Goal: Complete application form: Complete application form

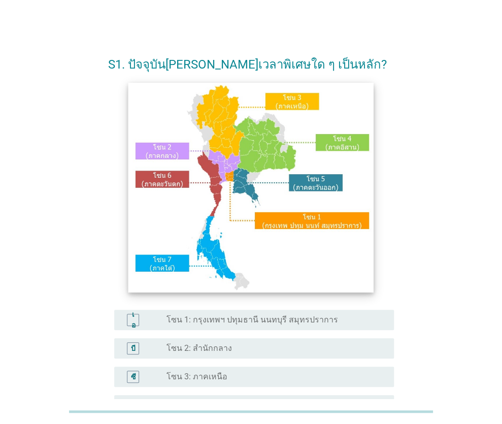
click at [340, 145] on img at bounding box center [250, 187] width 245 height 209
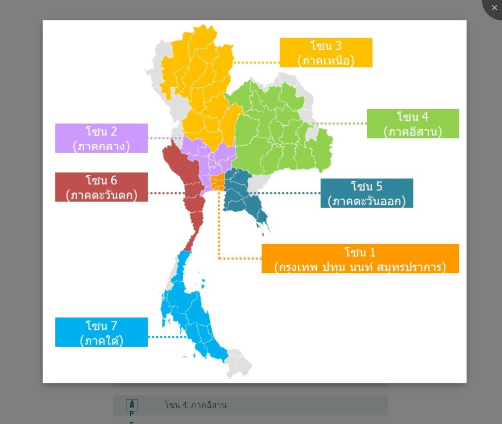
click at [414, 131] on img at bounding box center [255, 201] width 424 height 363
click at [496, 7] on div at bounding box center [501, 0] width 41 height 41
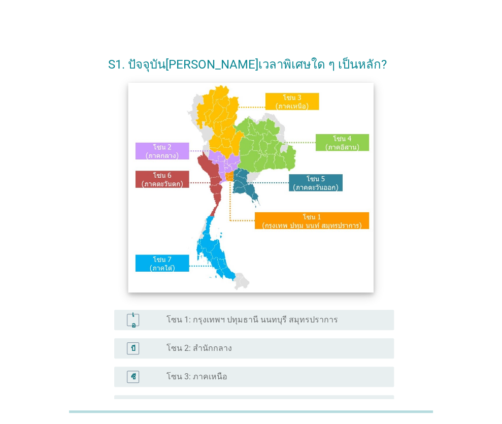
scroll to position [51, 0]
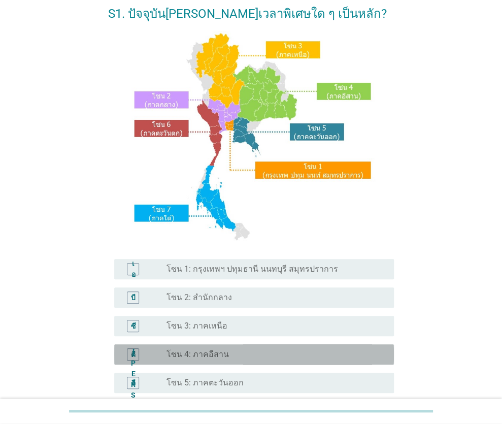
click at [187, 356] on font "โซน 4: ภาคอีสาน" at bounding box center [197, 354] width 62 height 10
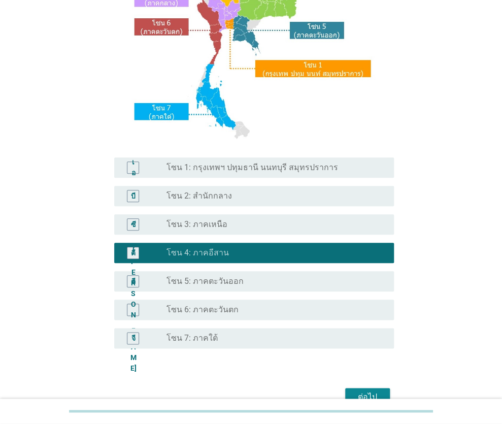
scroll to position [206, 0]
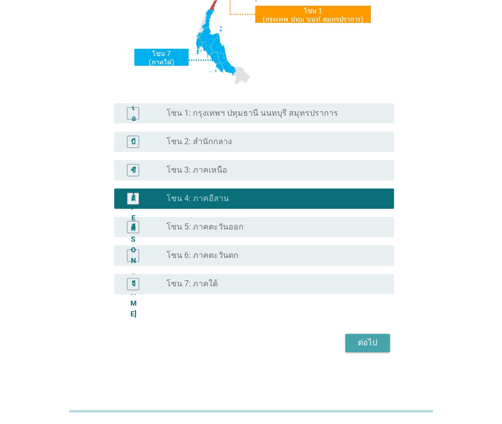
click at [361, 341] on font "ต่อไป" at bounding box center [367, 342] width 19 height 10
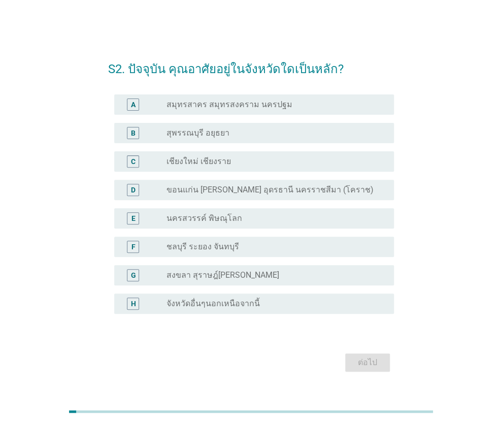
click at [436, 124] on div "S2. ปัจจุบัน คุณอาศัยอยู่ในจังหวัดใดเป็นหลัก? A radio_button_unchecked สมุทรสาค…" at bounding box center [250, 212] width 453 height 341
click at [224, 191] on label "ขอนแก่น [PERSON_NAME] อุดรธานี นครราชสีมา (โคราช)" at bounding box center [269, 190] width 207 height 10
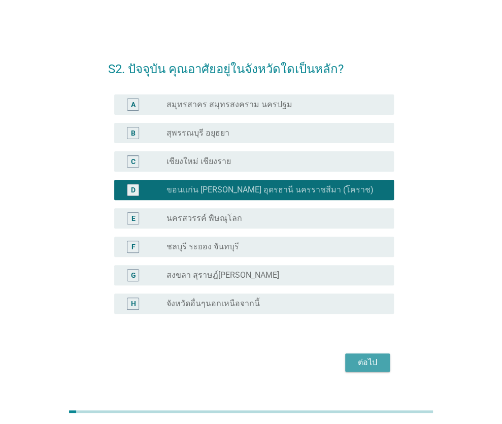
click at [358, 363] on div "ต่อไป" at bounding box center [367, 362] width 28 height 12
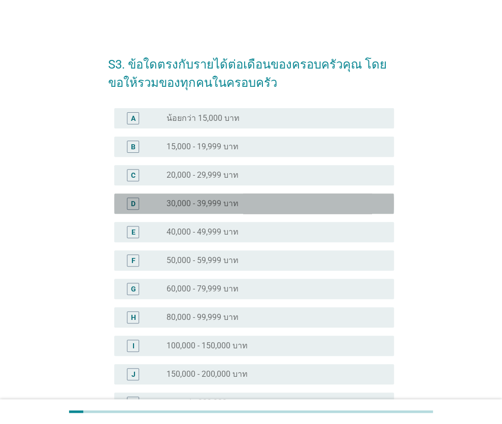
click at [220, 205] on label "30,000 - 39,999 บาท" at bounding box center [202, 203] width 72 height 10
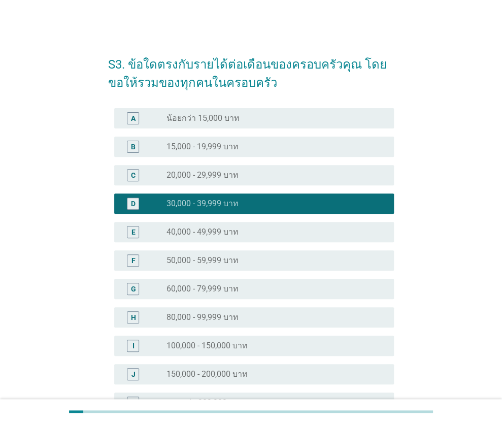
scroll to position [101, 0]
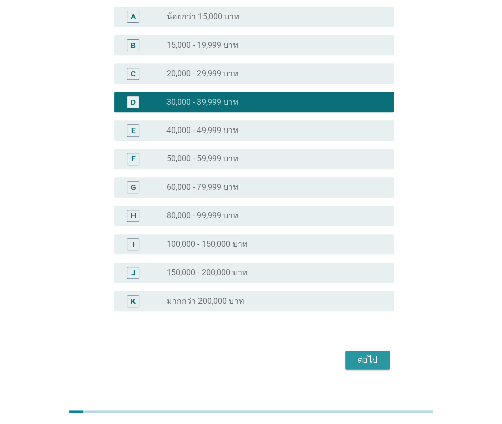
click at [358, 354] on div "ต่อไป" at bounding box center [367, 360] width 28 height 12
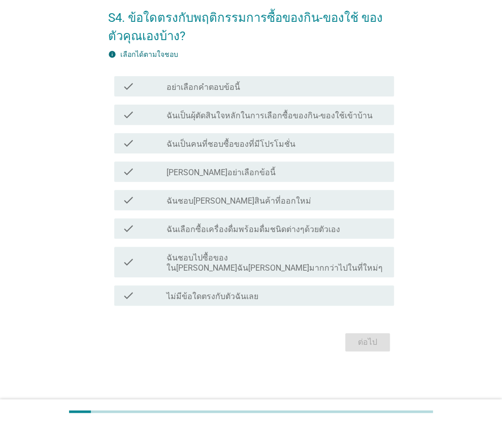
scroll to position [0, 0]
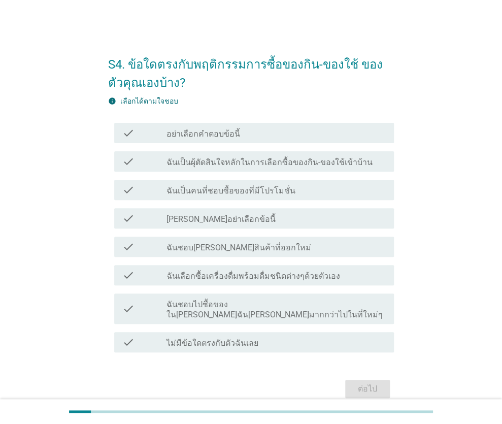
click at [460, 117] on div "S4. ข้อใดตรงกับพฤติกรรมการซื้อของกิน-ของใช้ ของตัวคุณเองบ้าง? info เลือกได้ตามใ…" at bounding box center [250, 223] width 453 height 372
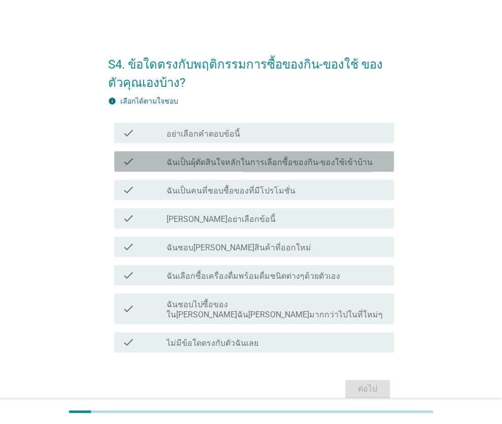
click at [227, 163] on label "ฉันเป็นผุ้ตัดสินใจหลักในการเลือกซื้อของกิน-ของใช้เข้าบ้าน" at bounding box center [269, 162] width 206 height 10
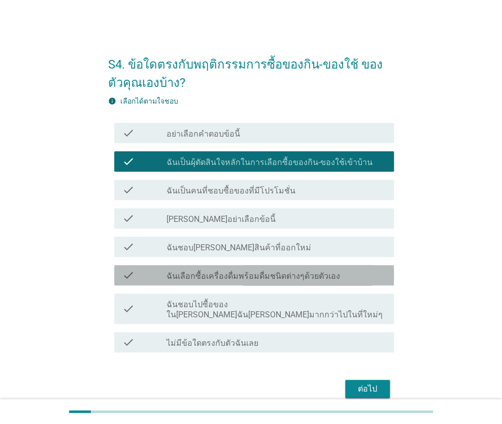
click at [275, 271] on label "ฉันเลือกซื้อเครื่องดื่มพร้อมดื่มชนิดต่างๆด้วยตัวเอง" at bounding box center [252, 276] width 173 height 10
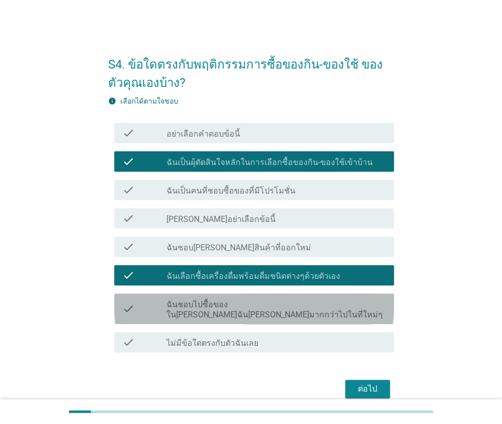
click at [300, 300] on label "ฉันชอบไปซื้อของใน[PERSON_NAME]ฉัน[PERSON_NAME]มากกว่าไปในที่ใหม่ๆ" at bounding box center [276, 309] width 220 height 20
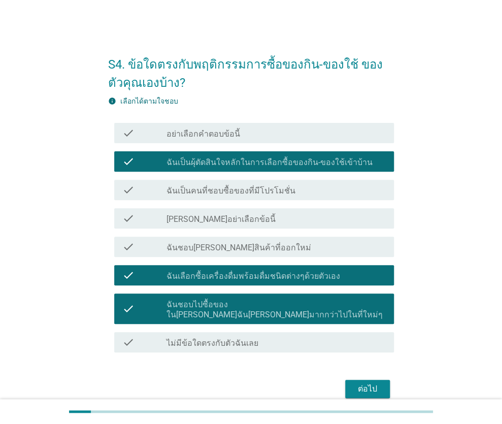
click at [374, 382] on div "ต่อไป" at bounding box center [367, 388] width 28 height 12
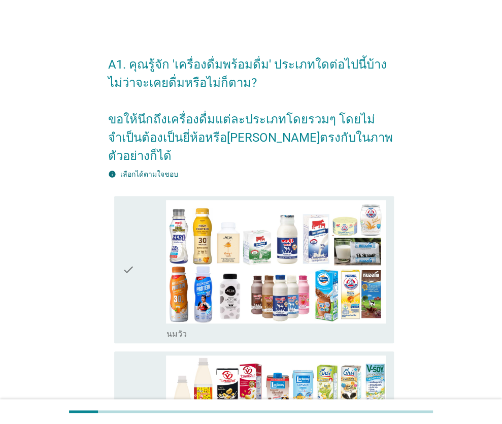
scroll to position [51, 0]
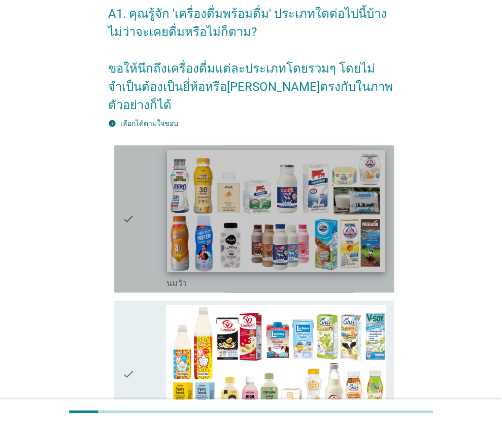
click at [321, 208] on img at bounding box center [275, 211] width 217 height 122
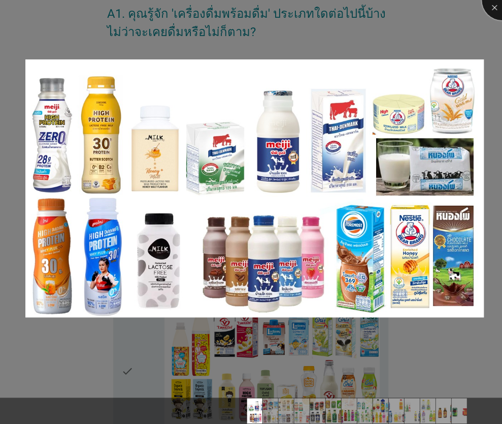
click at [496, 5] on div at bounding box center [501, 0] width 41 height 41
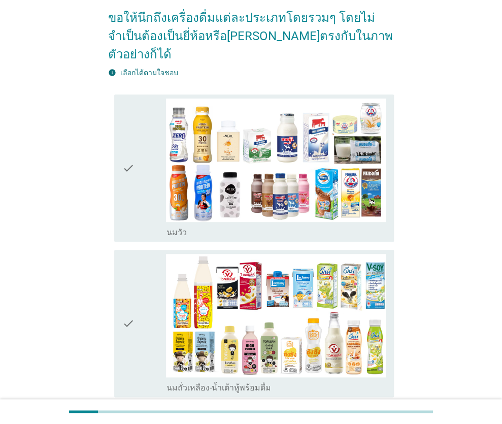
scroll to position [152, 0]
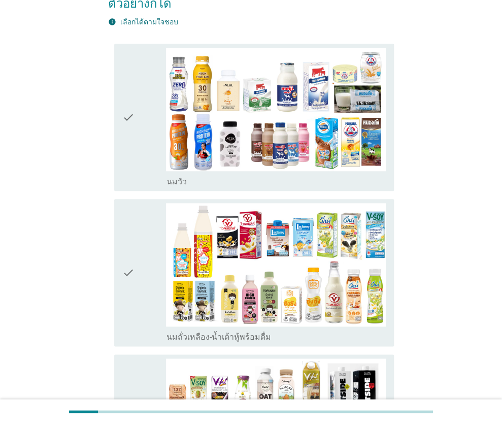
click at [134, 101] on div "check" at bounding box center [144, 117] width 44 height 139
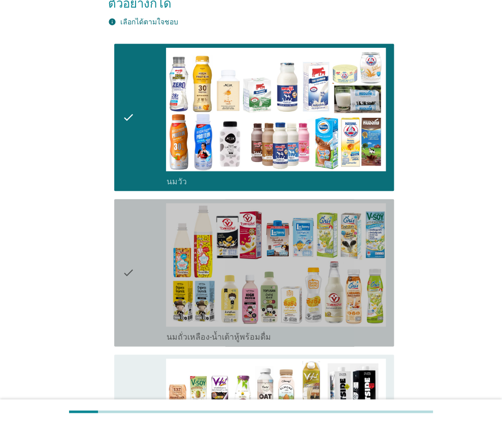
click at [126, 250] on icon "check" at bounding box center [128, 272] width 12 height 139
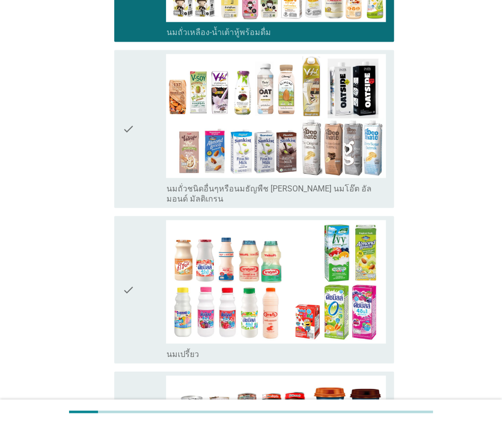
scroll to position [507, 0]
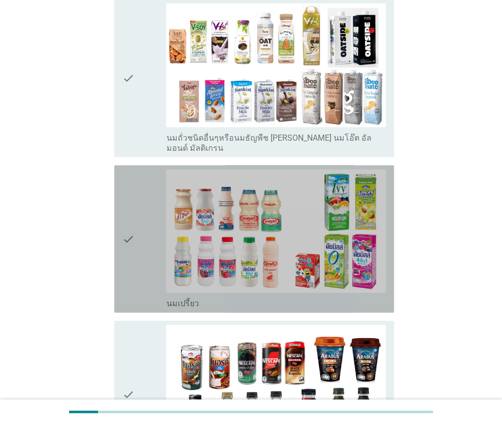
click at [139, 210] on div "check" at bounding box center [144, 238] width 44 height 139
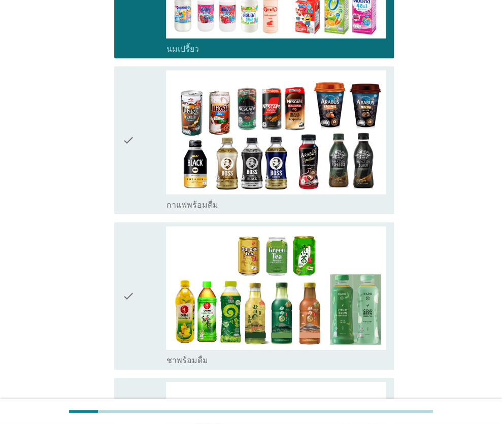
scroll to position [812, 0]
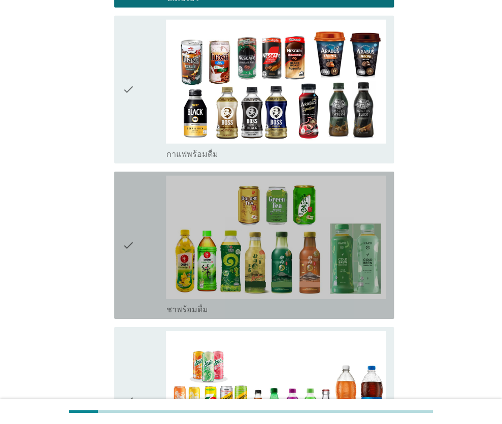
click at [132, 216] on icon "check" at bounding box center [128, 245] width 12 height 139
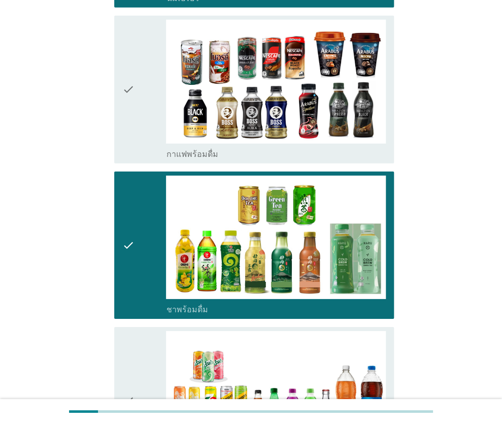
click at [123, 60] on icon "check" at bounding box center [128, 89] width 12 height 139
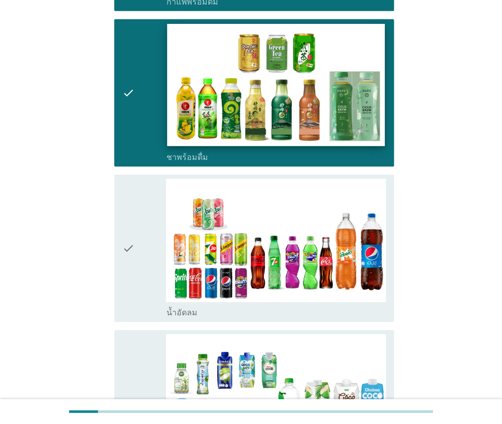
scroll to position [1065, 0]
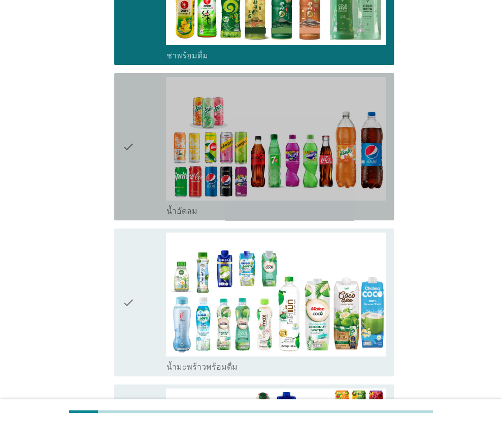
click at [132, 135] on icon "check" at bounding box center [128, 146] width 12 height 139
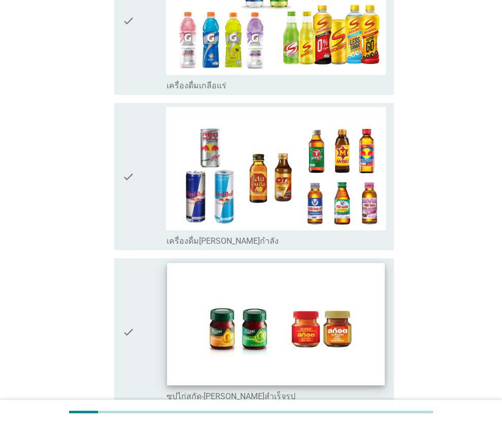
scroll to position [2069, 0]
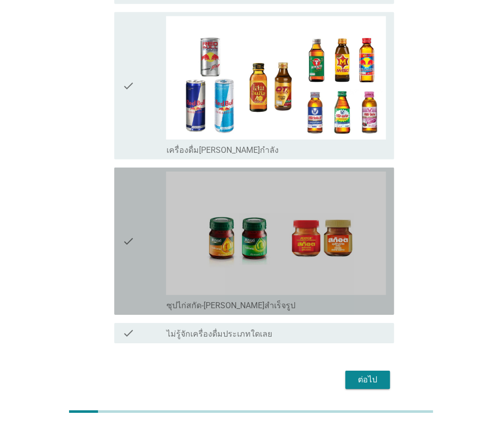
click at [139, 195] on div "check" at bounding box center [144, 240] width 44 height 139
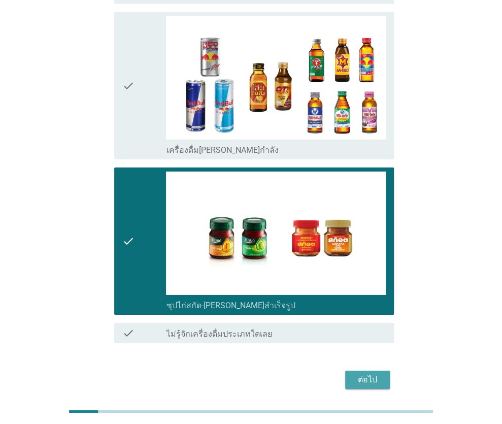
click at [369, 373] on div "ต่อไป" at bounding box center [367, 379] width 28 height 12
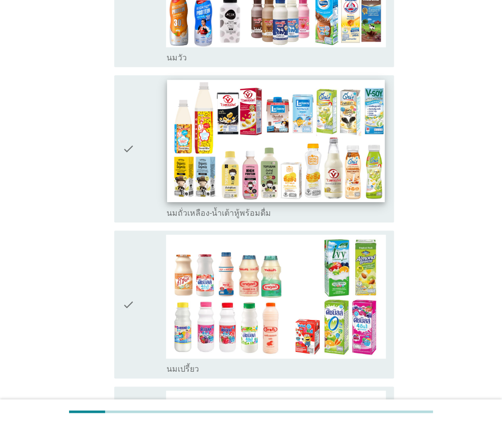
scroll to position [254, 0]
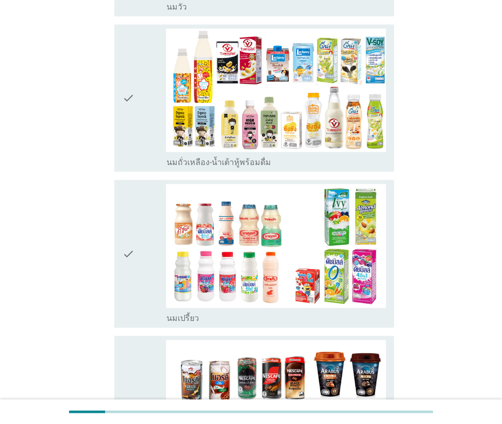
click at [135, 235] on div "check" at bounding box center [144, 253] width 44 height 139
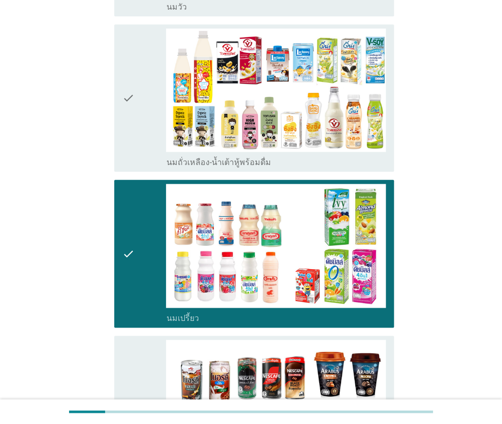
scroll to position [355, 0]
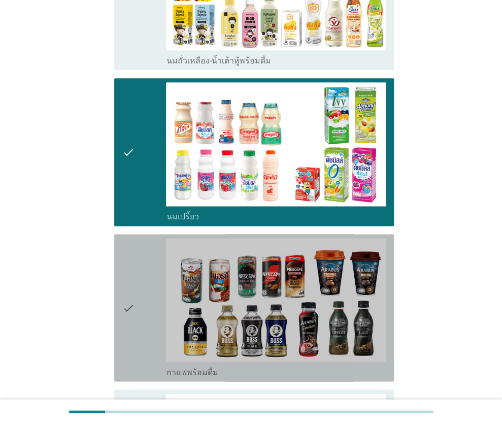
click at [126, 261] on icon "check" at bounding box center [128, 307] width 12 height 139
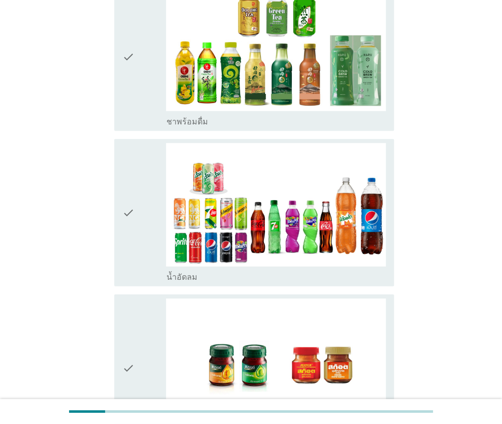
scroll to position [812, 0]
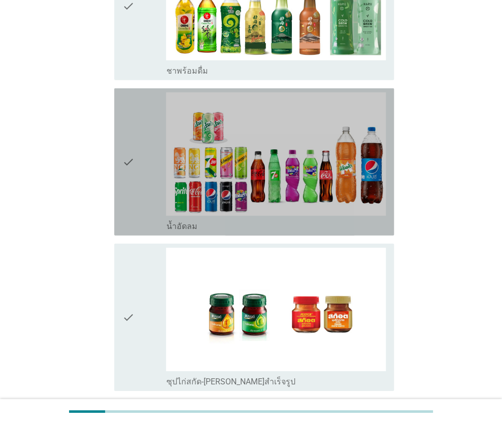
click at [131, 161] on icon "check" at bounding box center [128, 161] width 12 height 139
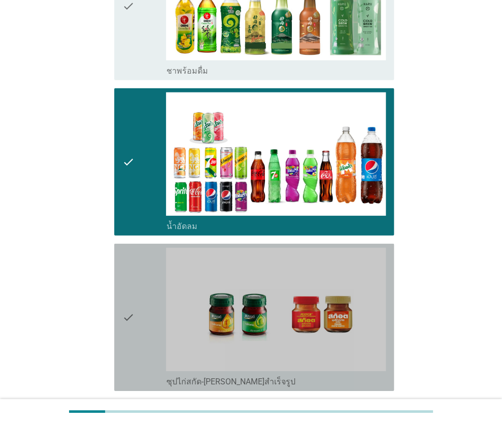
click at [146, 290] on div "check" at bounding box center [144, 317] width 44 height 139
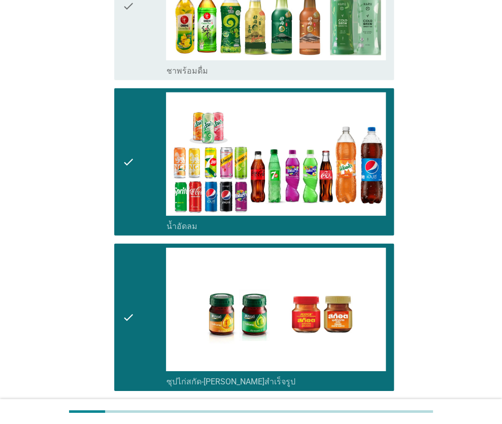
scroll to position [907, 0]
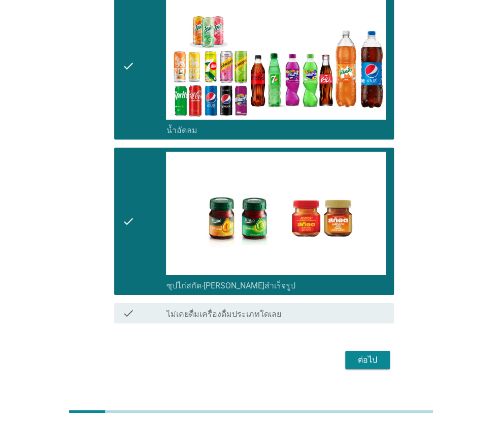
click at [352, 351] on button "ต่อไป" at bounding box center [367, 360] width 45 height 18
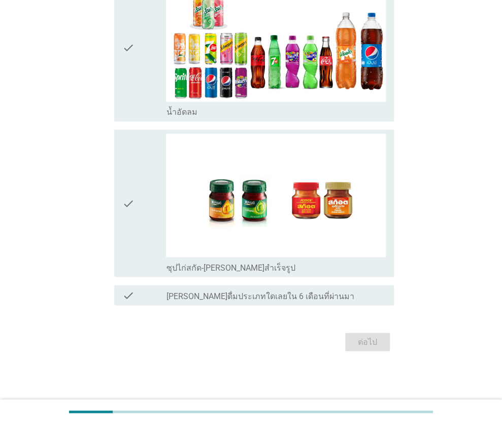
scroll to position [0, 0]
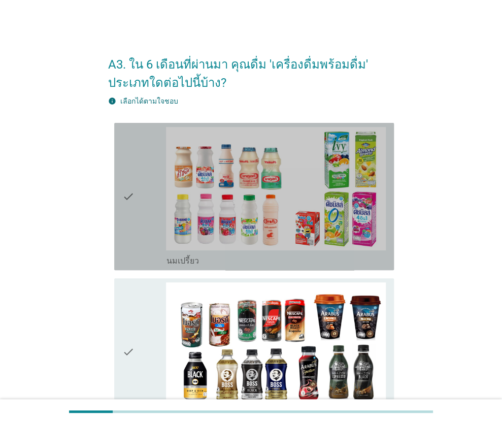
click at [141, 211] on div "check" at bounding box center [144, 196] width 44 height 139
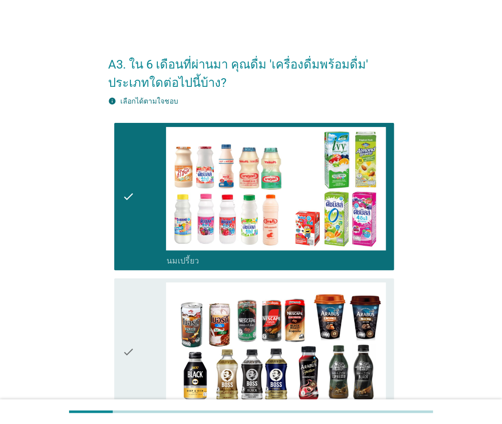
scroll to position [203, 0]
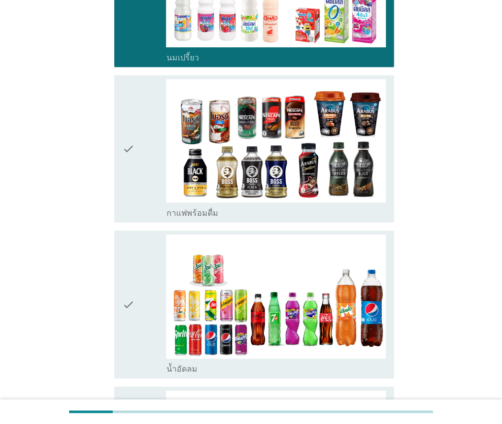
click at [142, 162] on div "check" at bounding box center [144, 148] width 44 height 139
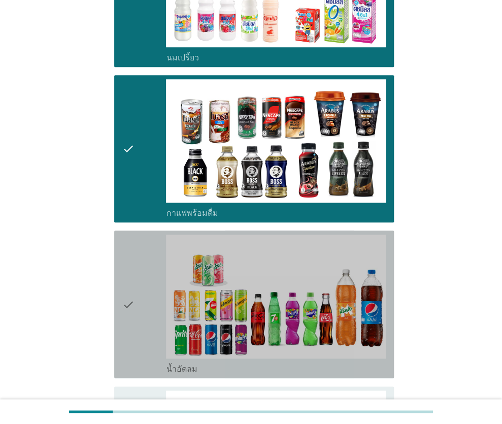
click at [145, 277] on div "check" at bounding box center [144, 303] width 44 height 139
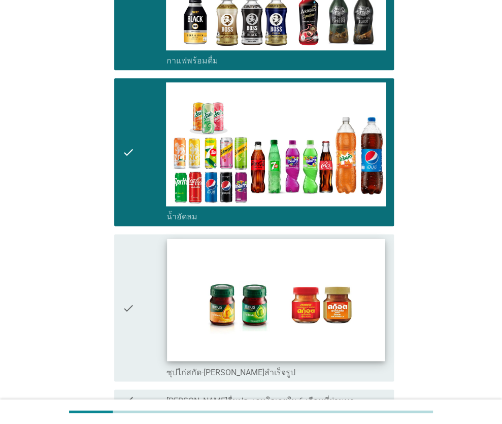
scroll to position [406, 0]
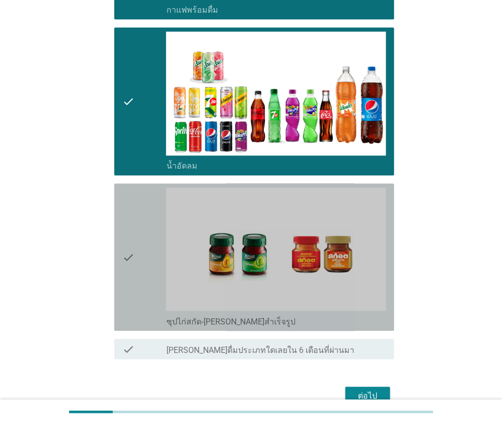
click at [140, 261] on div "check" at bounding box center [144, 256] width 44 height 139
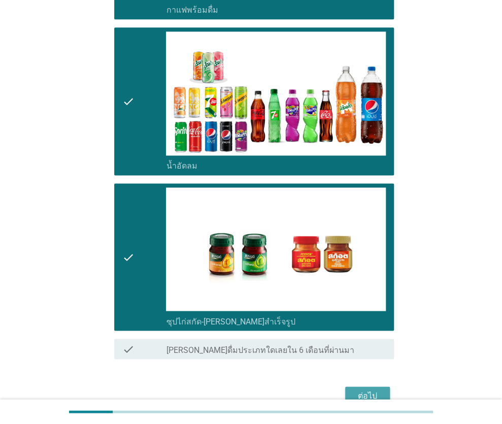
click at [373, 391] on div "ต่อไป" at bounding box center [367, 395] width 28 height 12
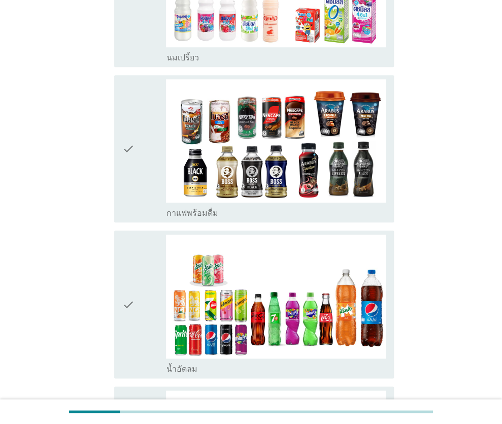
scroll to position [101, 0]
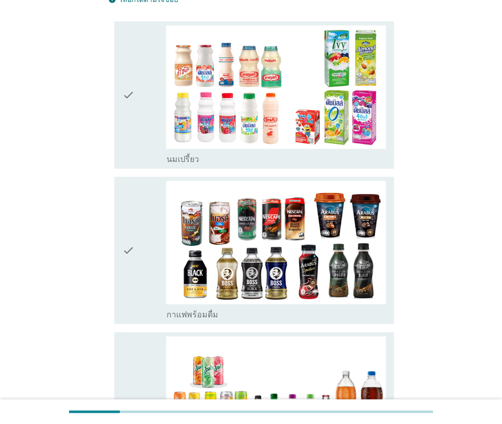
click at [140, 239] on div "check" at bounding box center [144, 250] width 44 height 139
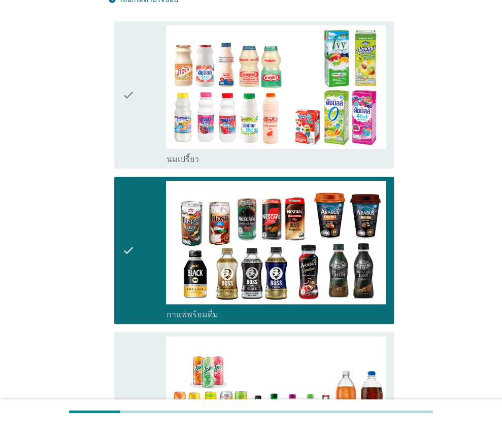
click at [143, 109] on div "check" at bounding box center [144, 94] width 44 height 139
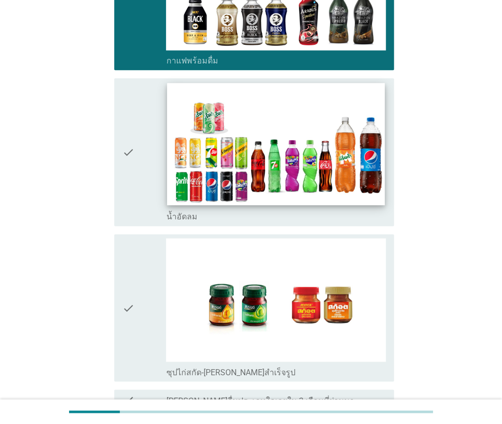
scroll to position [406, 0]
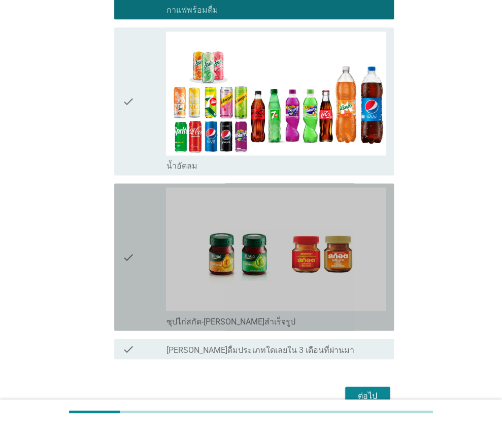
click at [152, 239] on div "check" at bounding box center [144, 256] width 44 height 139
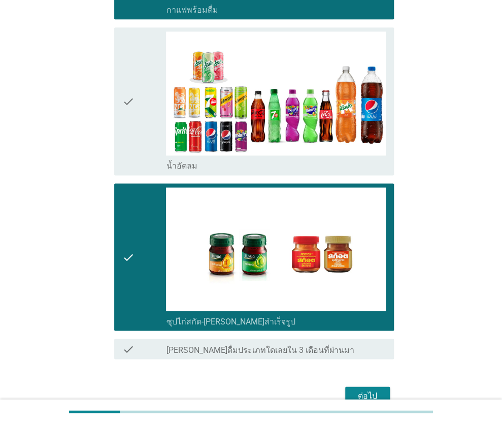
scroll to position [460, 0]
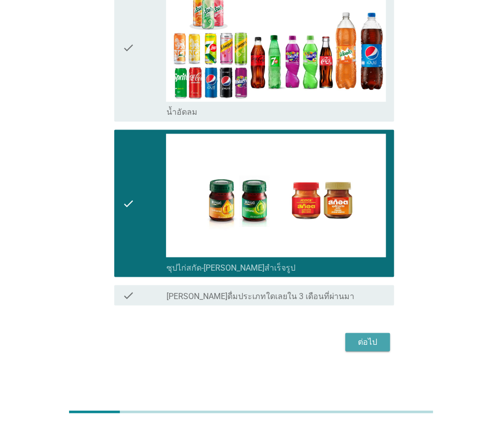
click at [368, 336] on div "ต่อไป" at bounding box center [367, 341] width 28 height 12
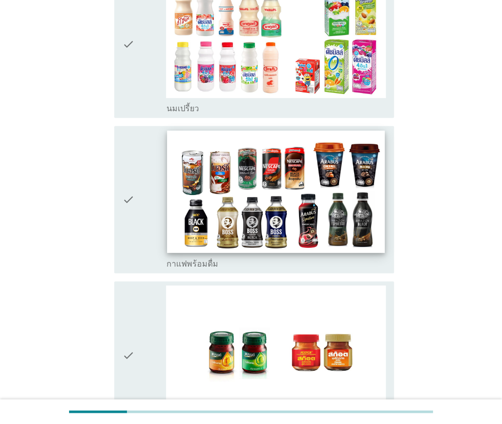
scroll to position [101, 0]
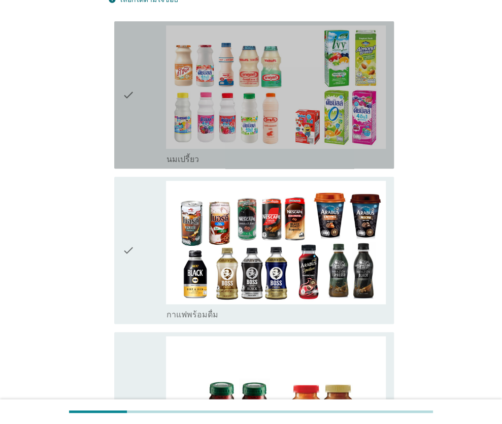
click at [151, 97] on div "check" at bounding box center [144, 94] width 44 height 139
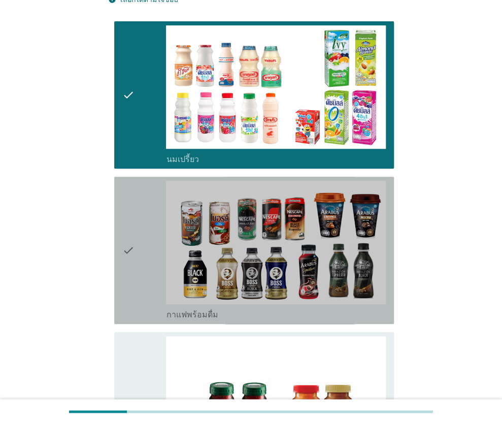
click at [150, 218] on div "check" at bounding box center [144, 250] width 44 height 139
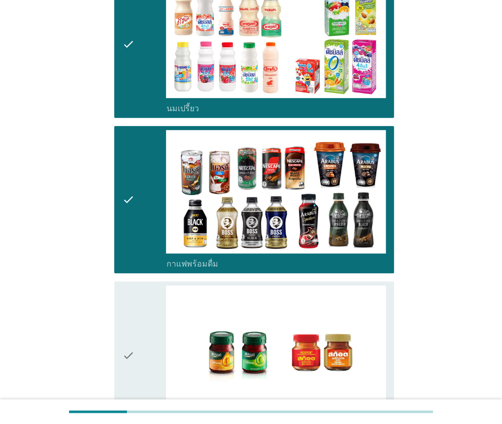
scroll to position [304, 0]
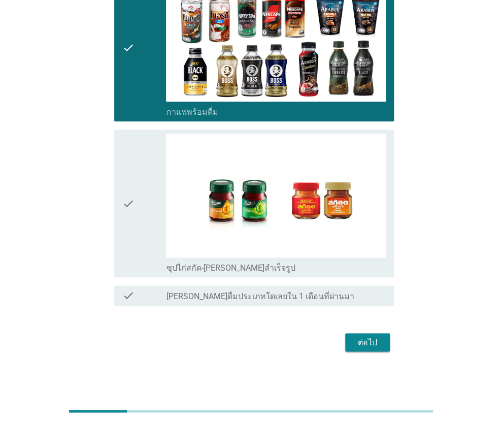
click at [133, 218] on icon "check" at bounding box center [128, 202] width 12 height 139
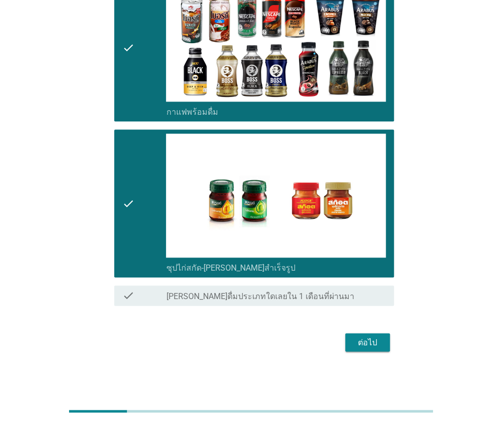
click at [357, 340] on div "ต่อไป" at bounding box center [367, 342] width 28 height 12
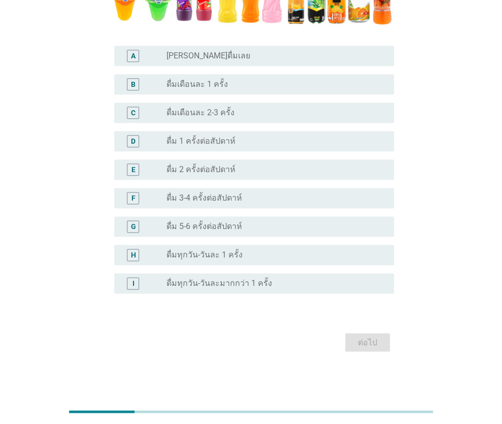
scroll to position [235, 0]
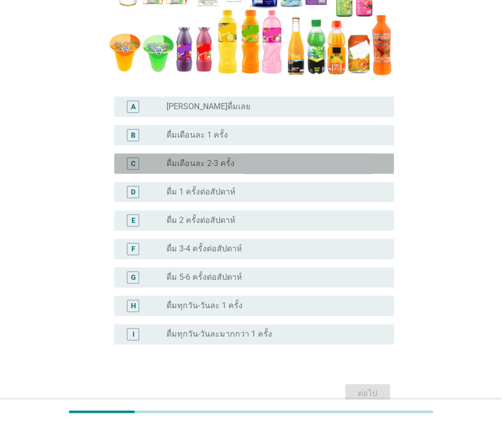
click at [148, 164] on div "C" at bounding box center [144, 163] width 44 height 12
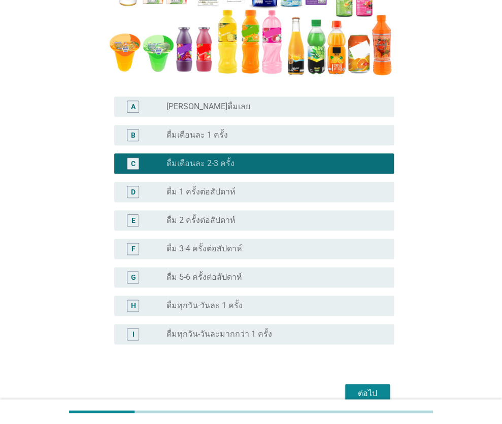
click at [361, 391] on div "ต่อไป" at bounding box center [367, 393] width 28 height 12
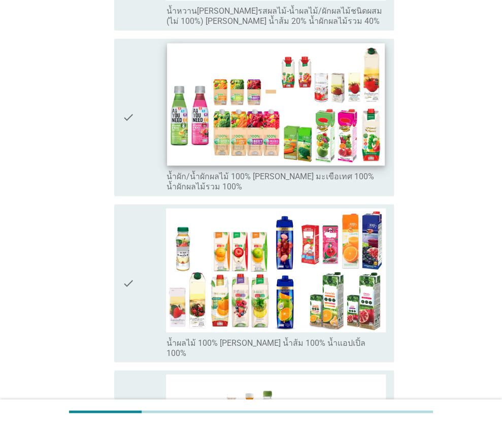
scroll to position [355, 0]
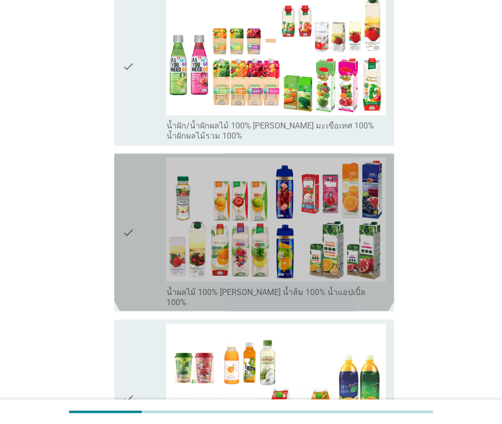
click at [130, 228] on icon "check" at bounding box center [128, 231] width 12 height 149
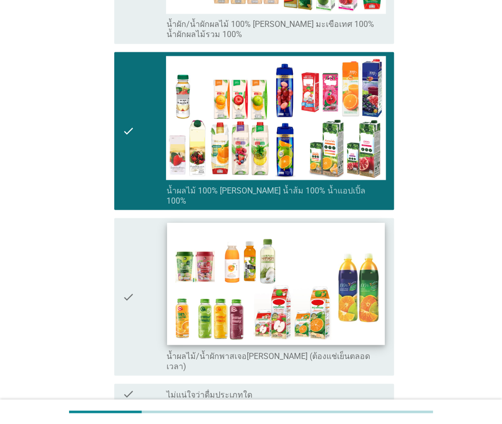
scroll to position [507, 0]
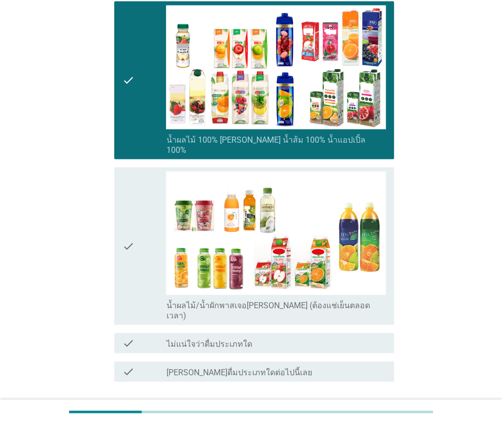
click at [370, 411] on div "ต่อไป" at bounding box center [367, 417] width 28 height 12
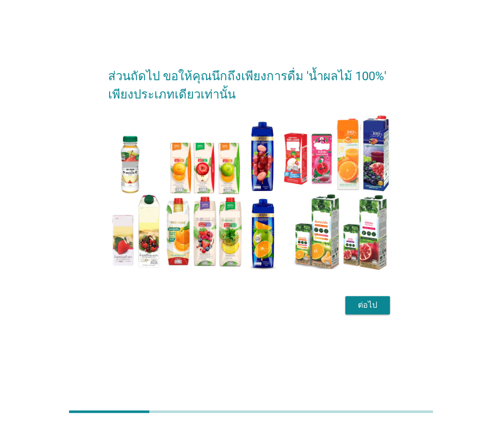
scroll to position [0, 0]
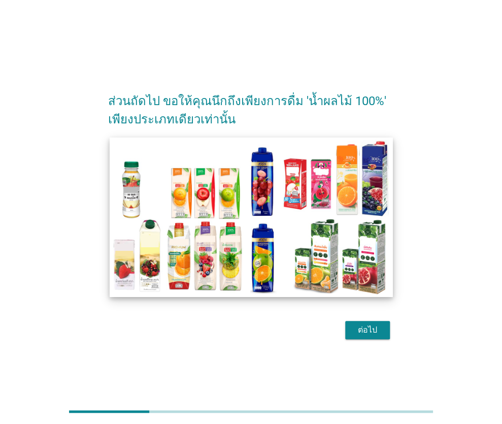
click at [317, 236] on img at bounding box center [251, 216] width 283 height 159
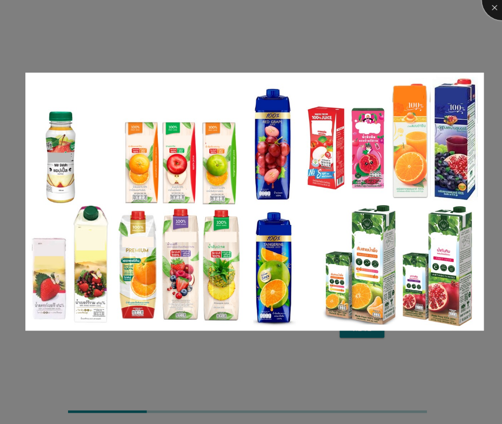
click at [489, 3] on div at bounding box center [501, 0] width 41 height 41
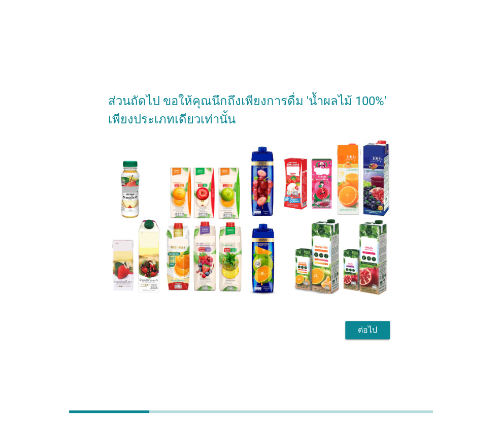
click at [361, 327] on div "ต่อไป" at bounding box center [367, 330] width 28 height 12
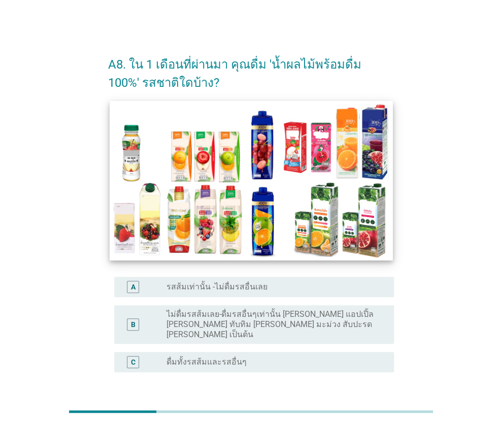
scroll to position [51, 0]
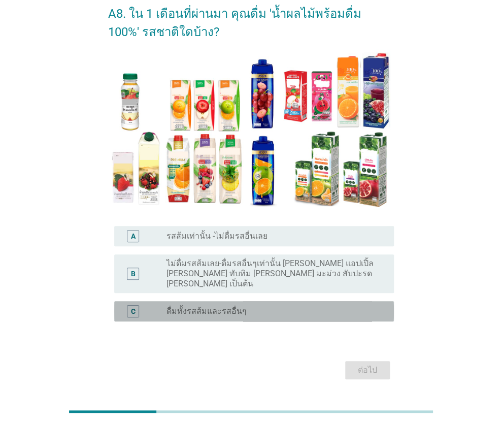
click at [173, 306] on label "ดื่มทั้งรสส้มและรสอื่นๆ" at bounding box center [206, 311] width 80 height 10
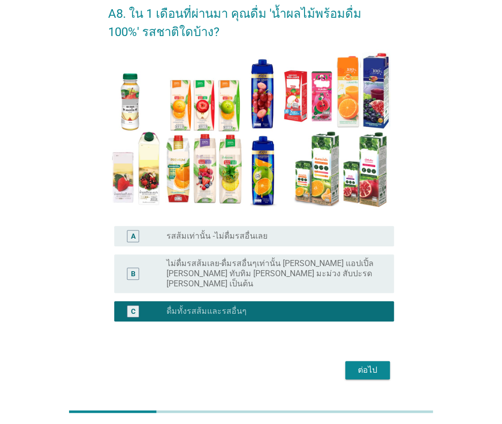
click at [359, 364] on div "ต่อไป" at bounding box center [367, 370] width 28 height 12
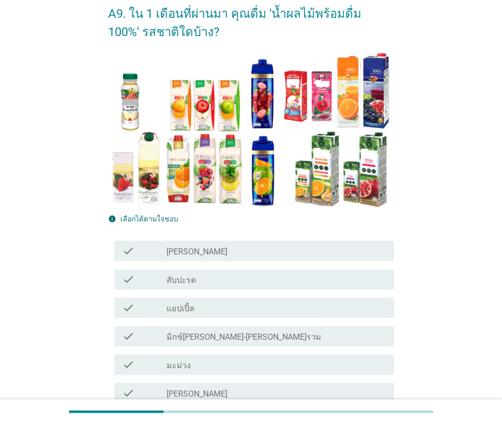
scroll to position [101, 0]
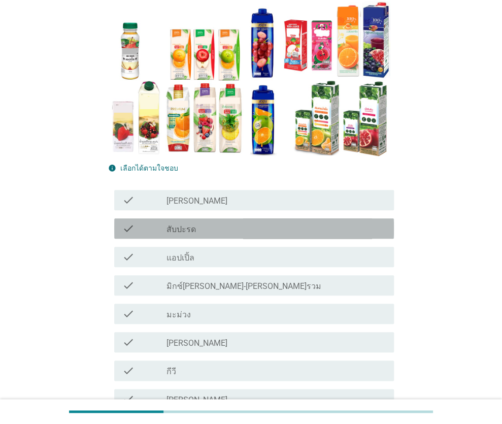
click at [191, 228] on label "สับปะรด" at bounding box center [180, 229] width 29 height 10
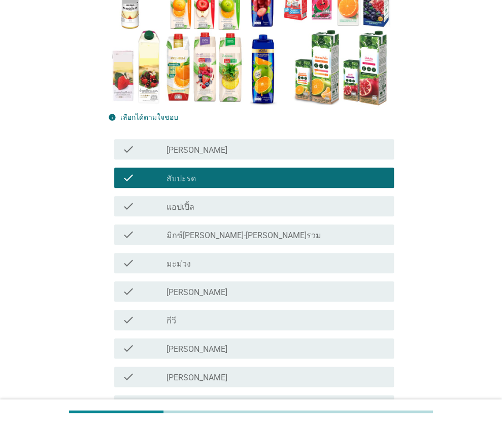
scroll to position [203, 0]
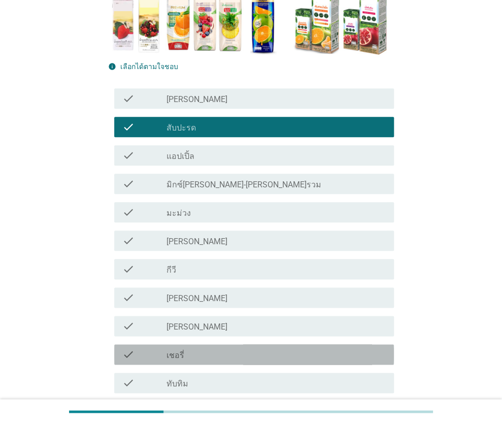
click at [191, 355] on div "check_box_outline_blank เชอรี่" at bounding box center [276, 354] width 220 height 12
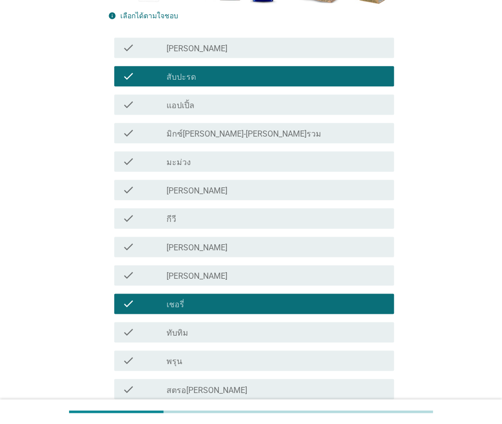
scroll to position [304, 0]
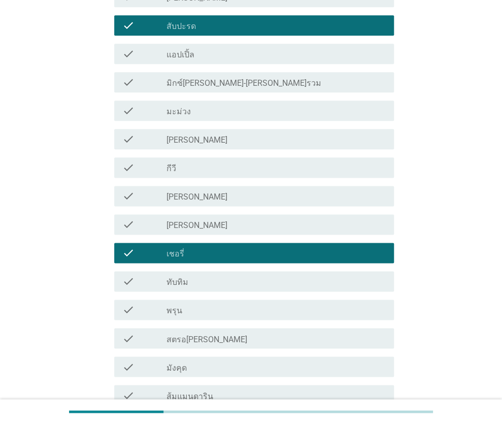
click at [214, 332] on div "check_box_outline_blank สตรอ[PERSON_NAME]" at bounding box center [276, 338] width 220 height 12
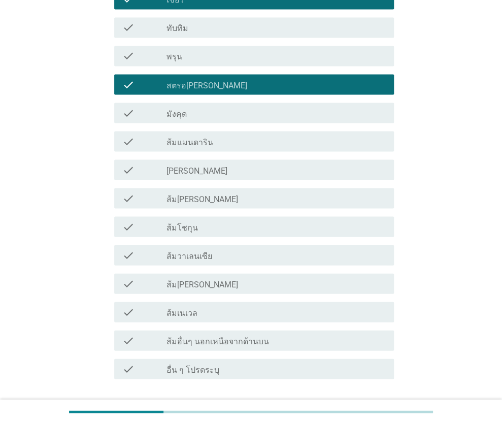
scroll to position [609, 0]
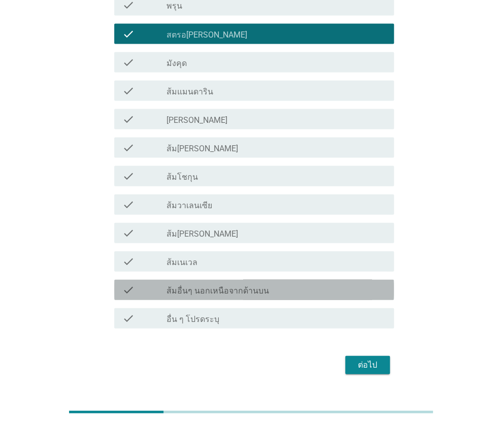
click at [230, 292] on label "ส้มอื่นๆ นอกเหนือจากด้านบน" at bounding box center [217, 290] width 102 height 10
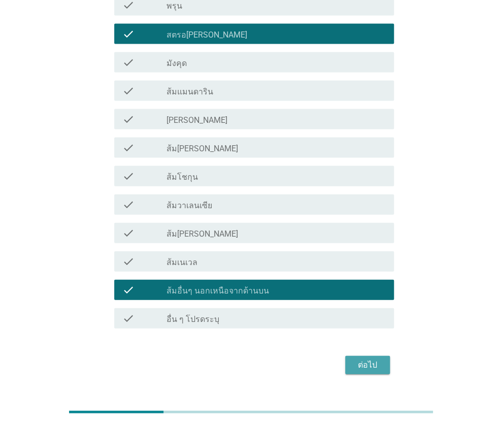
click at [364, 363] on div "ต่อไป" at bounding box center [367, 364] width 28 height 12
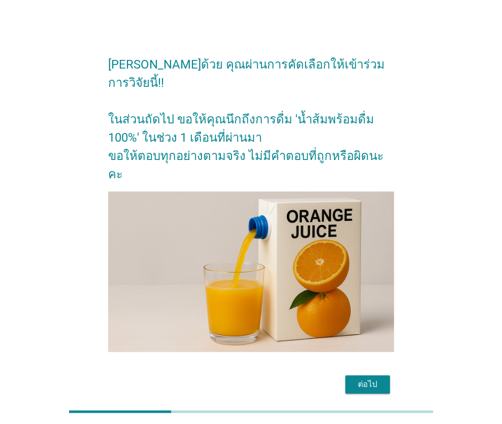
scroll to position [25, 0]
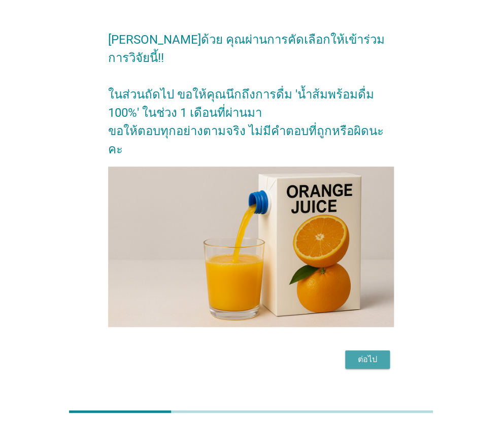
click at [372, 353] on div "ต่อไป" at bounding box center [367, 359] width 28 height 12
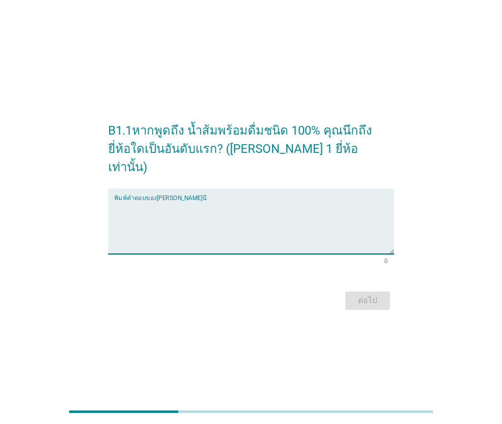
click at [150, 200] on textarea "พิมพ์คำตอบของคุณ ที่นี่" at bounding box center [253, 226] width 279 height 53
type textarea "[PERSON_NAME]"
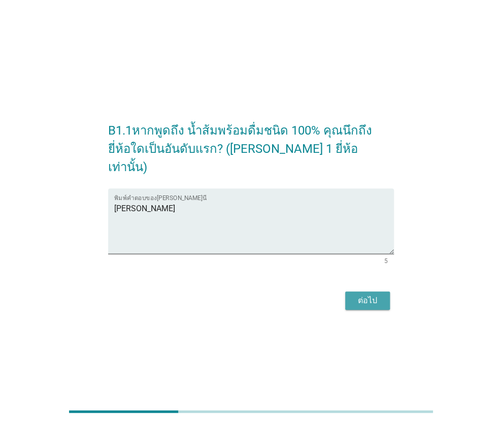
click at [371, 294] on div "ต่อไป" at bounding box center [367, 300] width 28 height 12
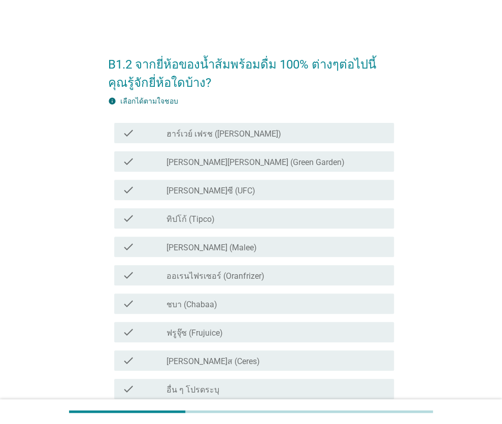
click at [167, 183] on div "check check_box_outline_blank [PERSON_NAME]ซี (UFC)" at bounding box center [253, 190] width 279 height 20
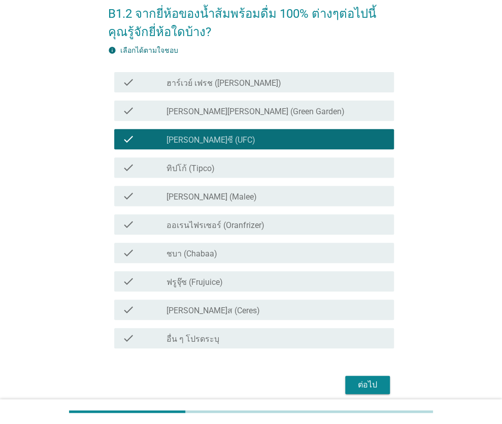
scroll to position [93, 0]
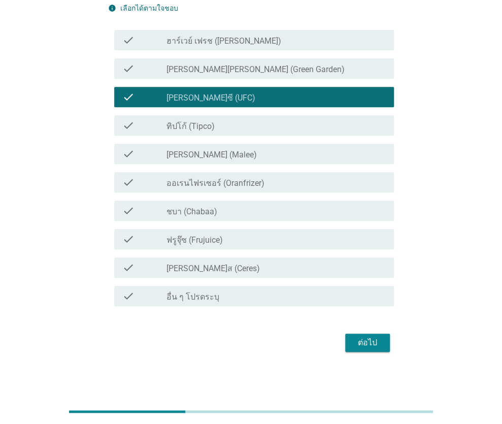
click at [189, 152] on label "[PERSON_NAME] (Malee)" at bounding box center [211, 155] width 90 height 10
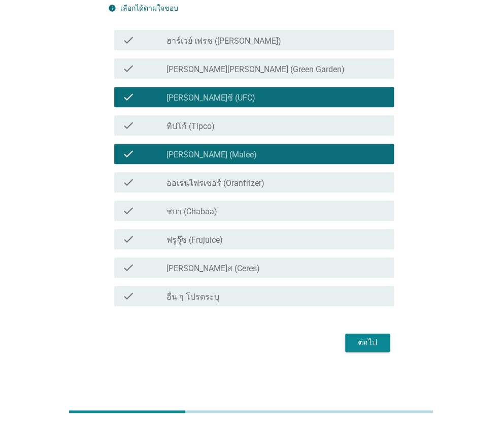
click at [372, 337] on div "ต่อไป" at bounding box center [367, 342] width 28 height 12
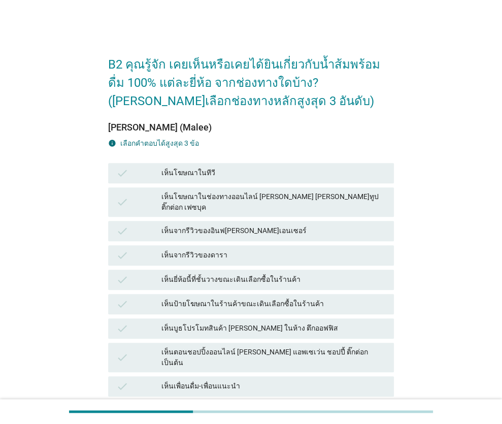
scroll to position [51, 0]
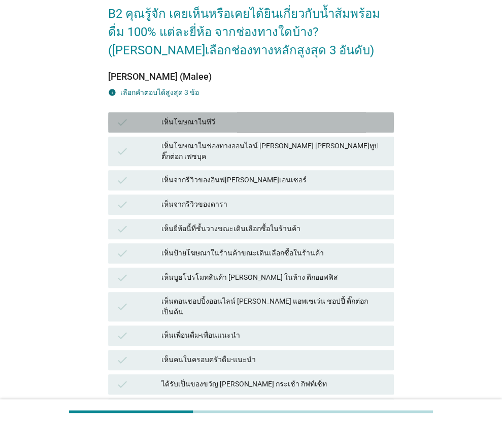
click at [202, 120] on div "เห็นโฆษณาในทีวี" at bounding box center [273, 122] width 225 height 12
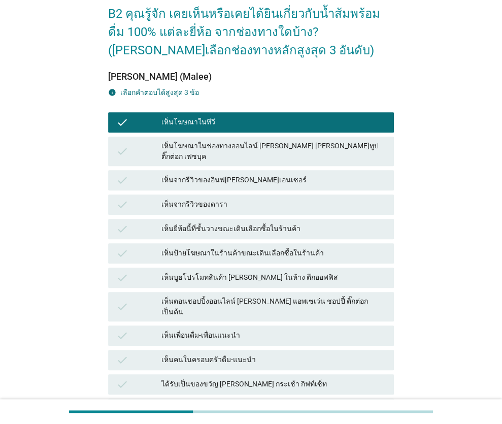
click at [225, 151] on div "เห็นโฆษณาในช่องทางออนไลน์ [PERSON_NAME] [PERSON_NAME]ทูป ติ๊กต่อก เฟซบุค" at bounding box center [273, 151] width 225 height 21
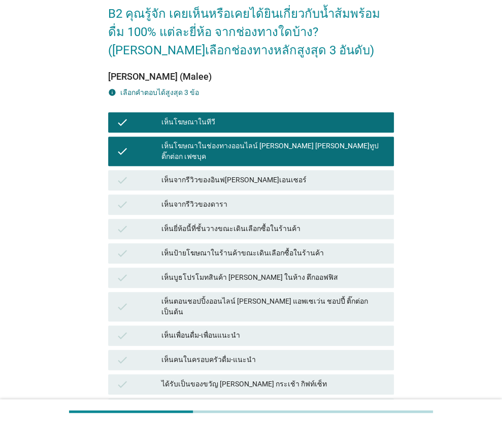
scroll to position [101, 0]
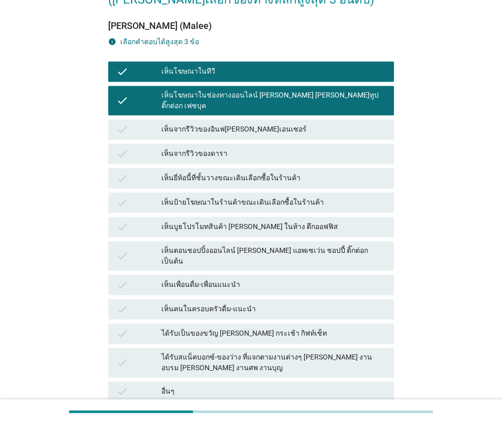
click at [250, 172] on div "เห็นยี่ห้อนี้ที่ชั้นวางขณะเดินเลือกซื้อในร้านค้า" at bounding box center [273, 178] width 225 height 12
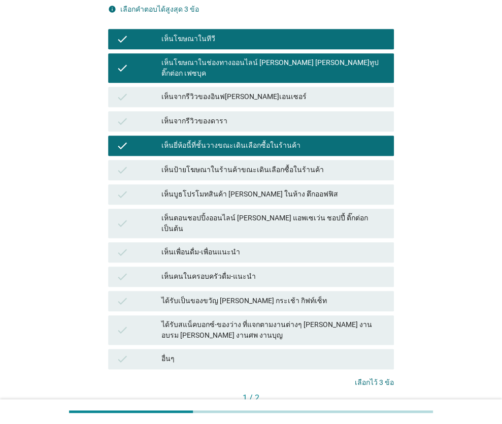
scroll to position [185, 0]
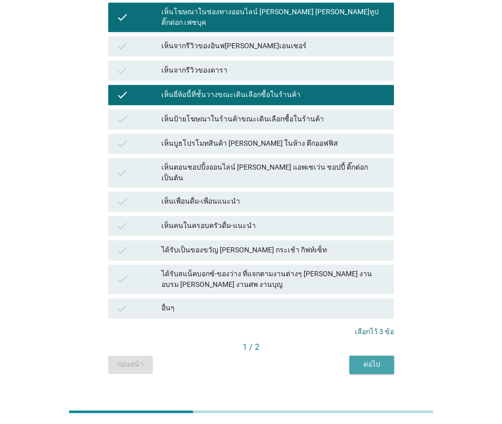
click at [366, 359] on div "ต่อไป" at bounding box center [371, 364] width 28 height 11
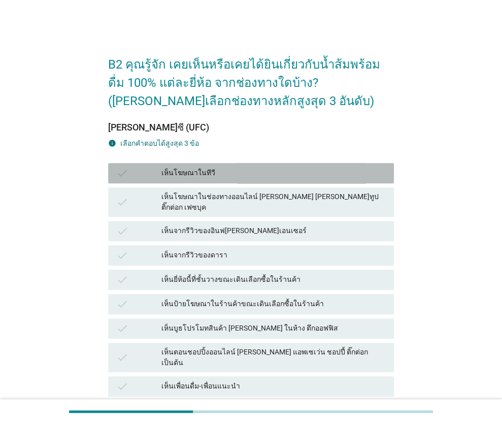
click at [226, 168] on div "เห็นโฆษณาในทีวี" at bounding box center [273, 173] width 225 height 12
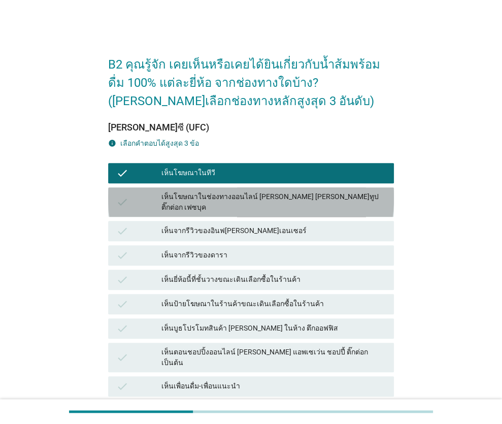
click at [315, 198] on div "เห็นโฆษณาในช่องทางออนไลน์ [PERSON_NAME] [PERSON_NAME]ทูป ติ๊กต่อก เฟซบุค" at bounding box center [273, 201] width 225 height 21
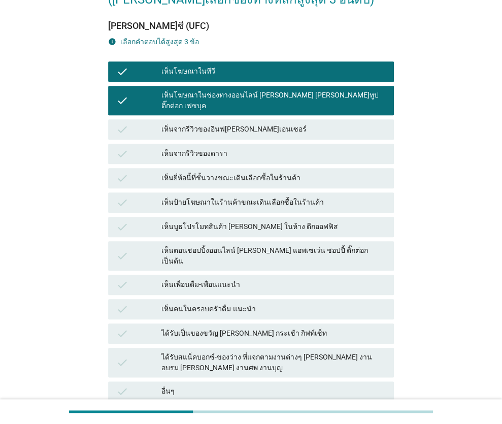
scroll to position [185, 0]
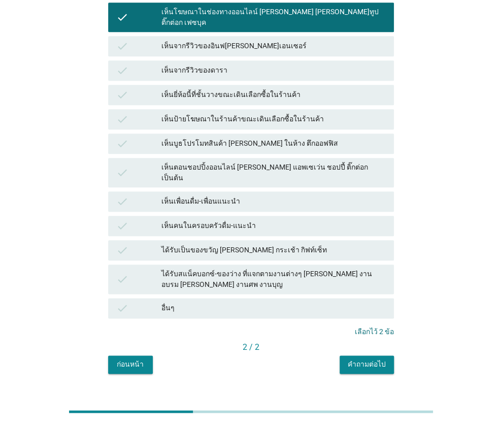
click at [372, 359] on div "คำถามต่อไป" at bounding box center [366, 364] width 38 height 11
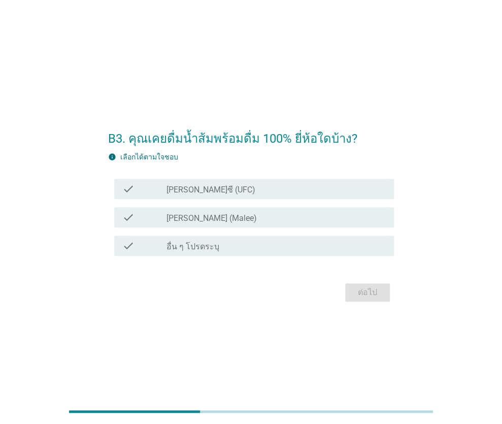
click at [162, 191] on div "check" at bounding box center [144, 189] width 44 height 12
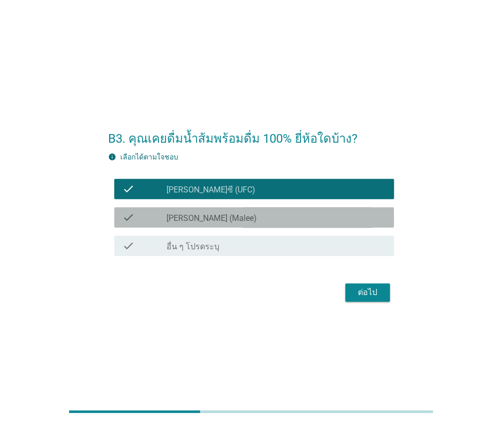
click at [167, 213] on label "[PERSON_NAME] (Malee)" at bounding box center [211, 218] width 90 height 10
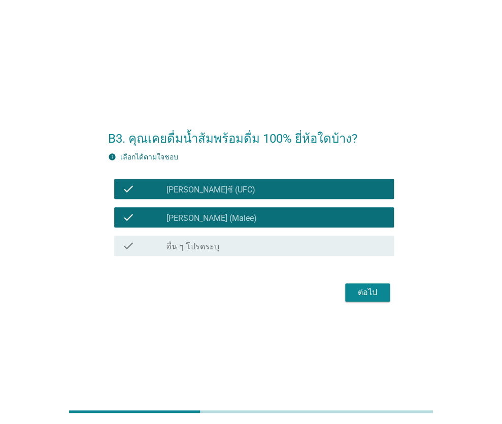
click at [365, 290] on div "ต่อไป" at bounding box center [367, 292] width 28 height 12
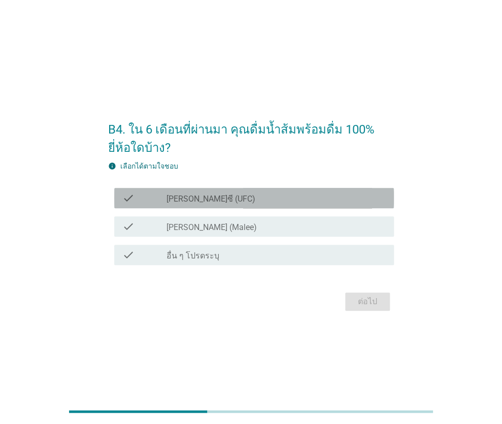
click at [173, 200] on label "[PERSON_NAME]ซี (UFC)" at bounding box center [210, 199] width 89 height 10
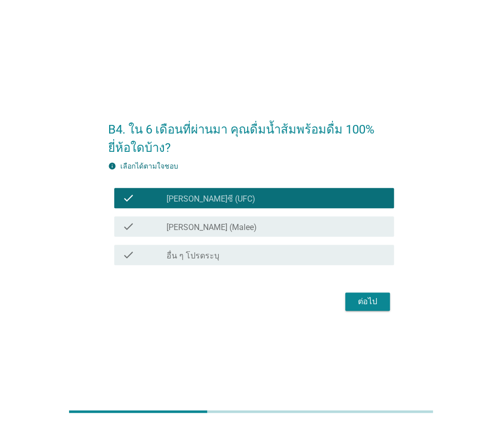
click at [184, 218] on div "check check_box [PERSON_NAME] (Malee)" at bounding box center [253, 226] width 279 height 20
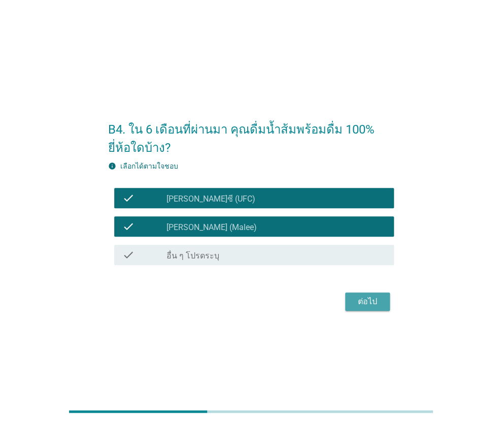
click at [368, 297] on div "ต่อไป" at bounding box center [367, 301] width 28 height 12
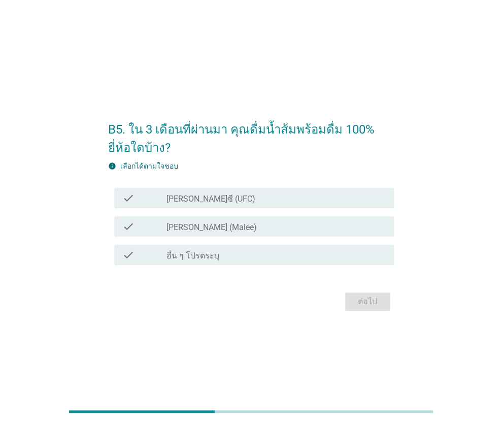
click at [185, 223] on label "[PERSON_NAME] (Malee)" at bounding box center [211, 227] width 90 height 10
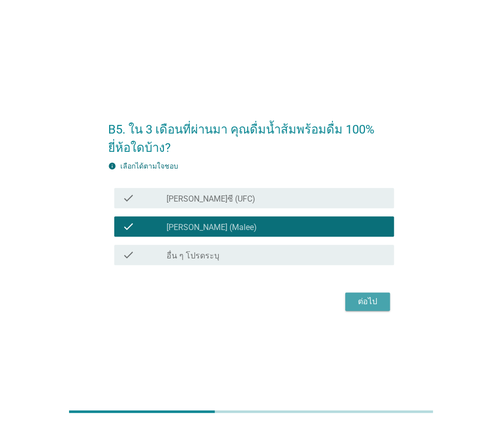
click at [369, 300] on div "ต่อไป" at bounding box center [367, 301] width 28 height 12
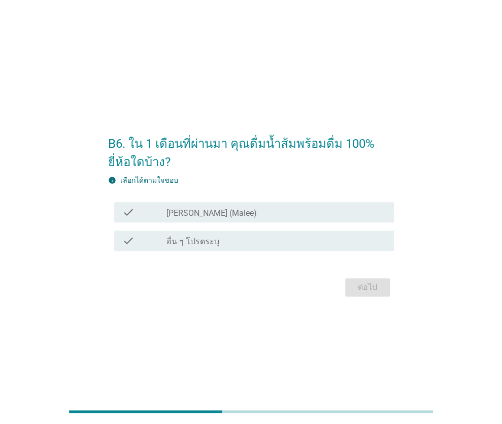
click at [178, 211] on label "[PERSON_NAME] (Malee)" at bounding box center [211, 213] width 90 height 10
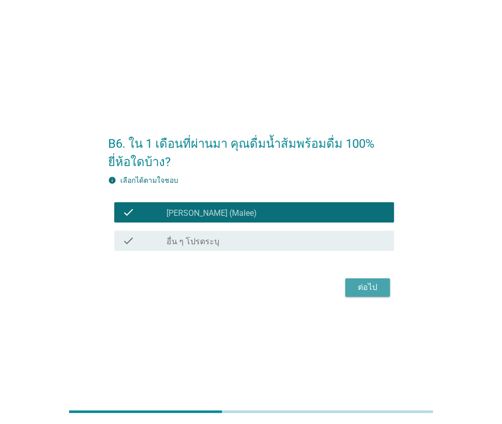
click at [367, 285] on div "ต่อไป" at bounding box center [367, 287] width 28 height 12
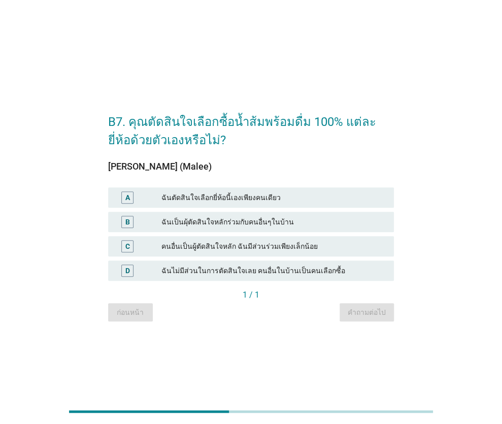
click at [251, 201] on div "ฉันตัดสินใจเลือกยี่ห้อนี้เองเพียงคนเดียว" at bounding box center [273, 197] width 225 height 12
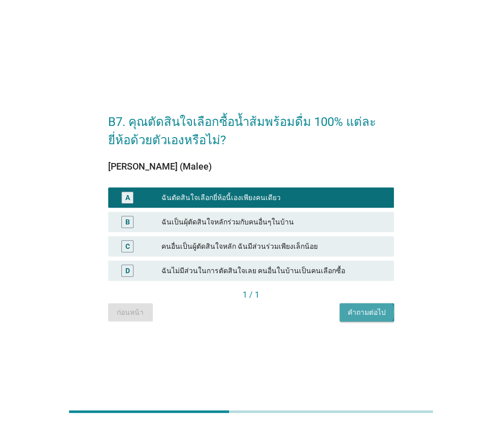
click at [361, 308] on div "คำถามต่อไป" at bounding box center [366, 312] width 38 height 11
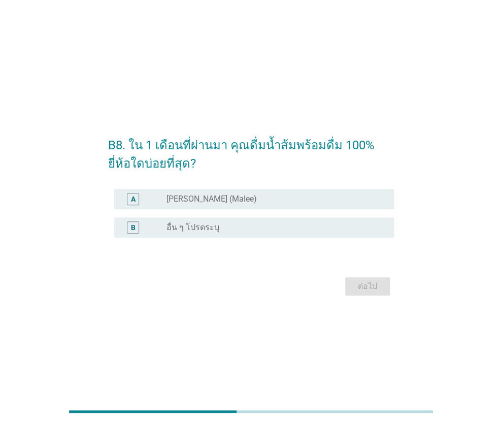
click at [133, 195] on div "A" at bounding box center [133, 198] width 5 height 11
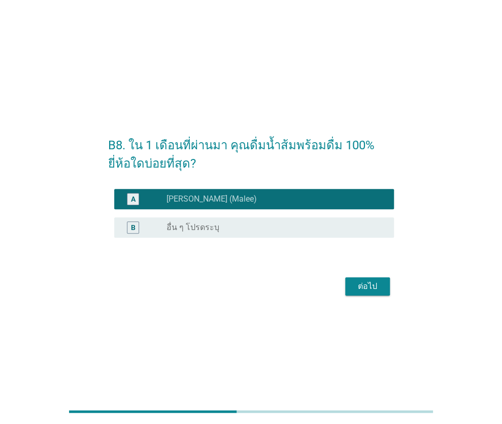
click at [372, 283] on div "ต่อไป" at bounding box center [367, 286] width 28 height 12
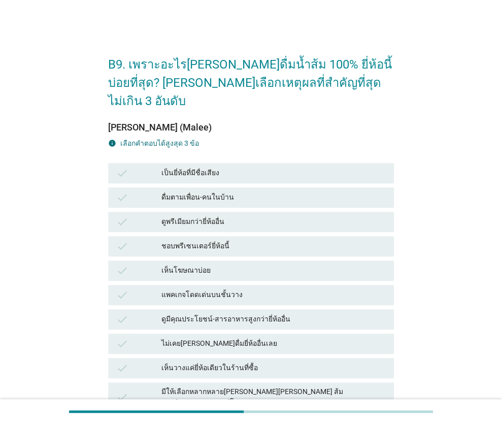
scroll to position [51, 0]
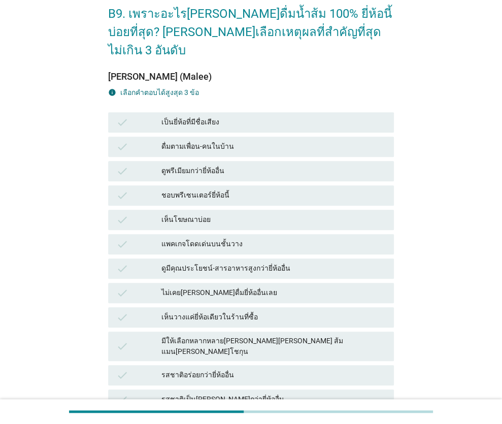
click at [202, 262] on div "ดูมีคุณประโยชน์-สารอาหารสูงกว่ายี่ห้ออื่น" at bounding box center [273, 268] width 225 height 12
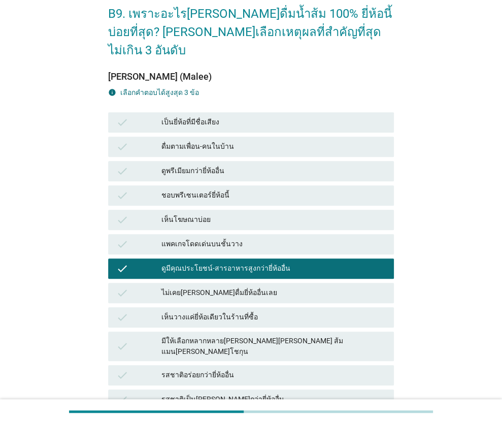
scroll to position [152, 0]
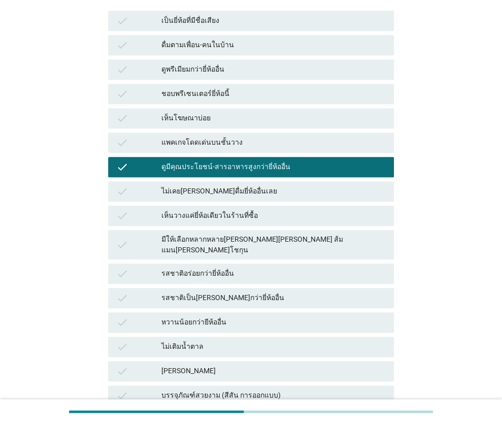
click at [203, 267] on div "รสชาติอร่อยกว่ายี่ห้ออื่น" at bounding box center [273, 273] width 225 height 12
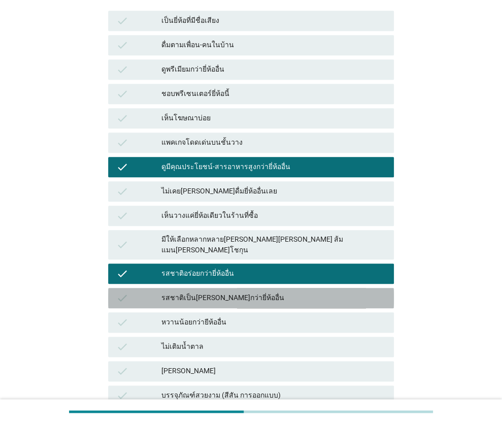
click at [189, 292] on div "รสชาติเป็น[PERSON_NAME]กว่ายี่ห้ออื่น" at bounding box center [273, 298] width 225 height 12
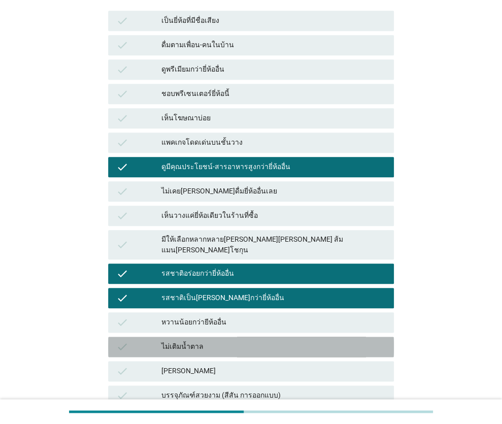
click at [207, 340] on div "ไม่เติมน้ำตาล" at bounding box center [273, 346] width 225 height 12
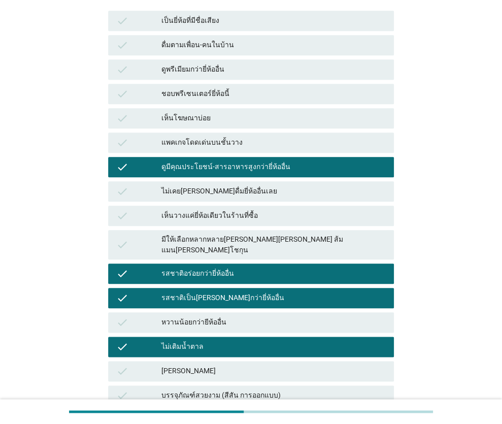
scroll to position [254, 0]
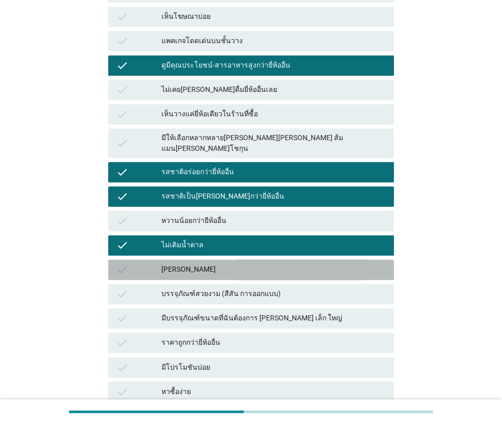
click at [212, 263] on div "[PERSON_NAME]" at bounding box center [273, 269] width 225 height 12
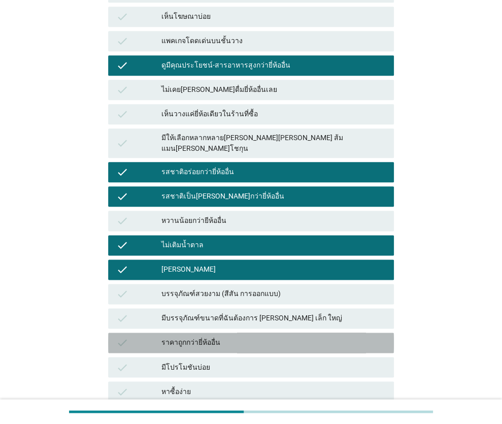
click at [221, 336] on div "ราคาถูกกว่ายี่ห้ออื่น" at bounding box center [273, 342] width 225 height 12
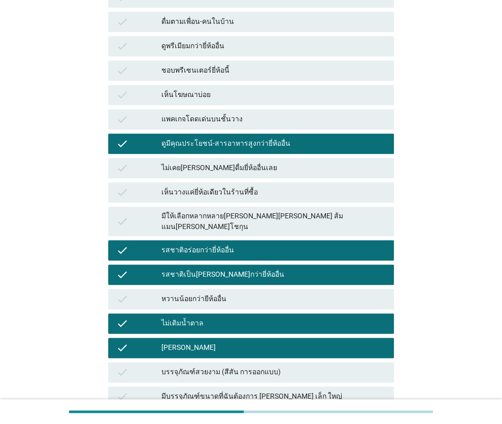
scroll to position [226, 0]
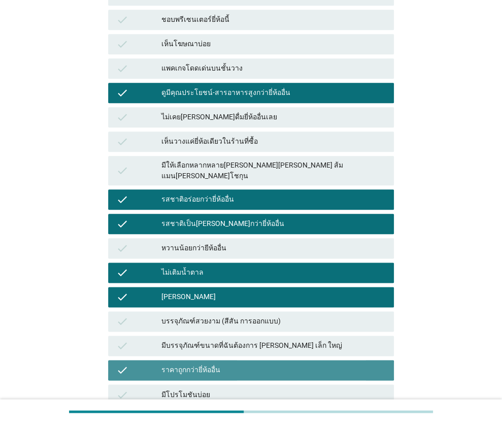
click at [230, 364] on div "ราคาถูกกว่ายี่ห้ออื่น" at bounding box center [273, 370] width 225 height 12
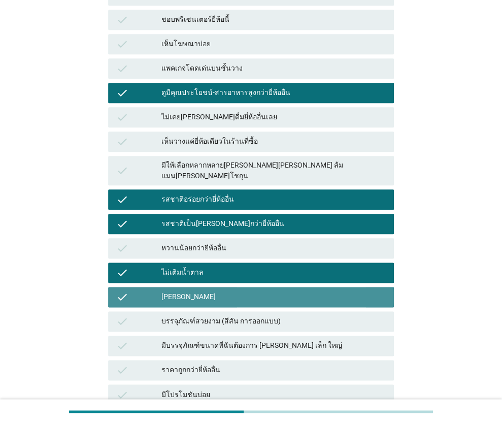
click at [206, 291] on div "[PERSON_NAME]" at bounding box center [273, 297] width 225 height 12
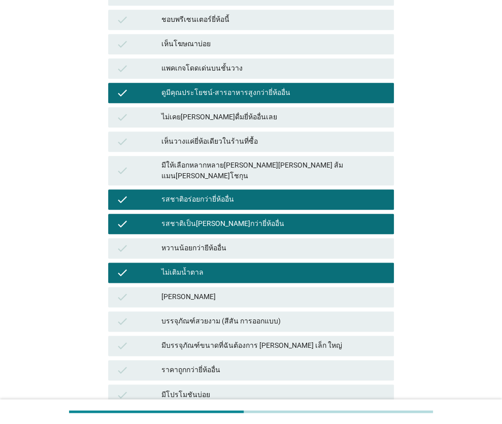
click at [207, 193] on div "รสชาติอร่อยกว่ายี่ห้ออื่น" at bounding box center [273, 199] width 225 height 12
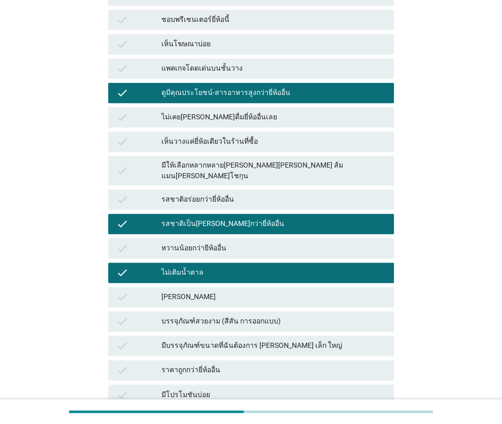
scroll to position [328, 0]
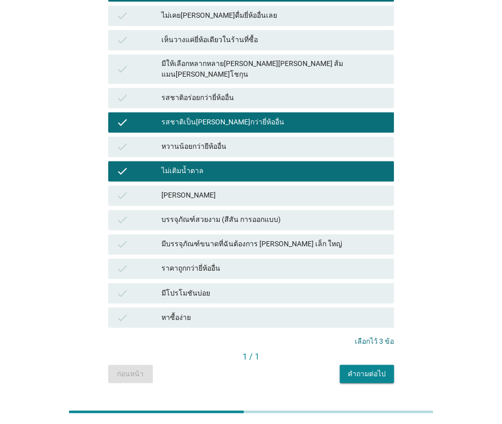
click at [372, 364] on button "คำถามต่อไป" at bounding box center [366, 373] width 54 height 18
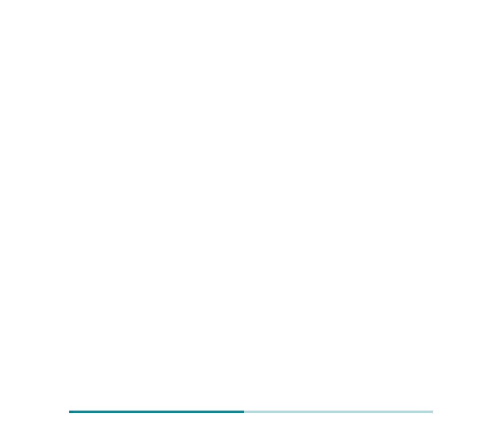
scroll to position [0, 0]
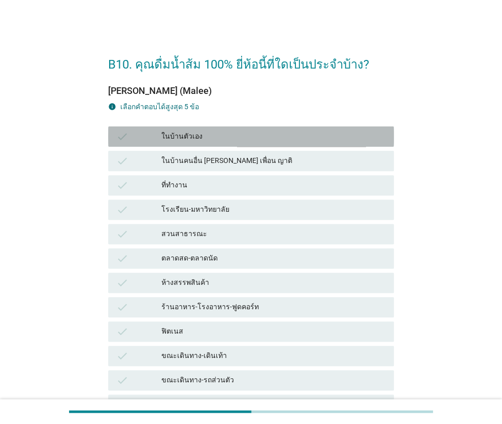
click at [174, 134] on div "ในบ้านตัวเอง" at bounding box center [273, 136] width 225 height 12
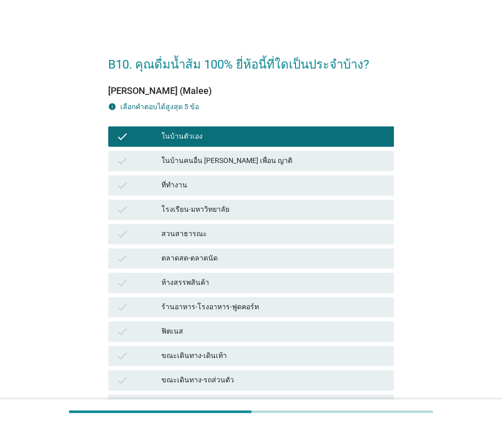
click at [173, 184] on div "ที่ทำงาน" at bounding box center [273, 185] width 225 height 12
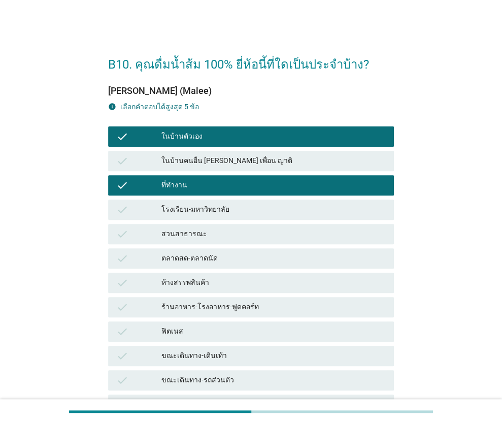
scroll to position [101, 0]
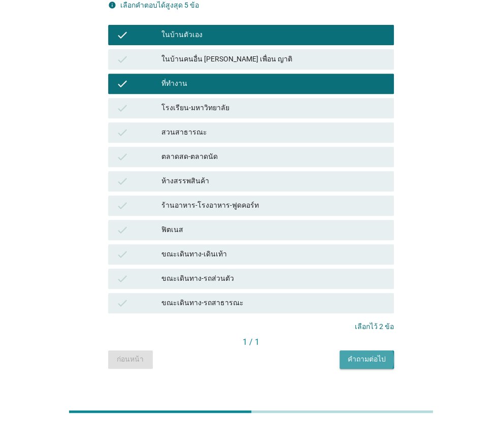
click at [376, 352] on button "คำถามต่อไป" at bounding box center [366, 359] width 54 height 18
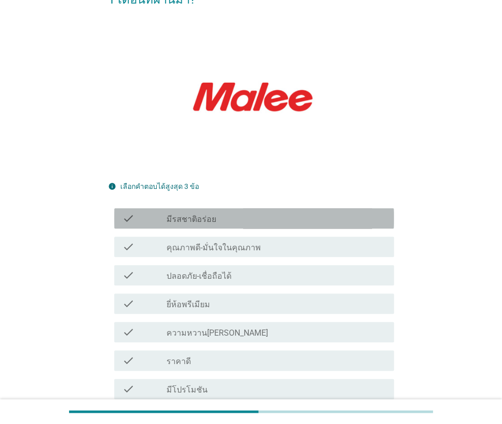
click at [203, 214] on label "มีรสชาติอร่อย" at bounding box center [191, 219] width 50 height 10
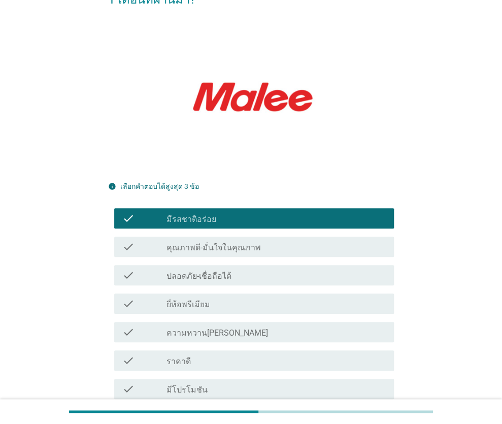
click at [245, 269] on div "check_box_outline_blank ปลอดภัย-เชื่อถือได้" at bounding box center [276, 275] width 220 height 12
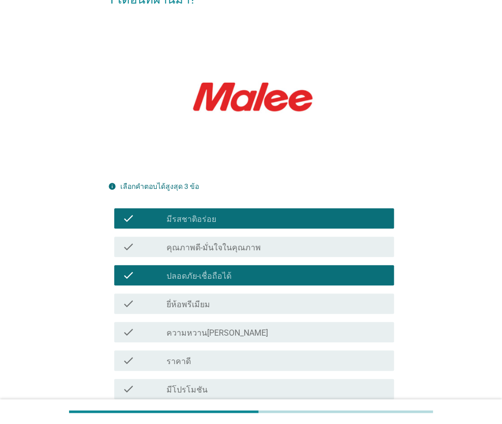
scroll to position [254, 0]
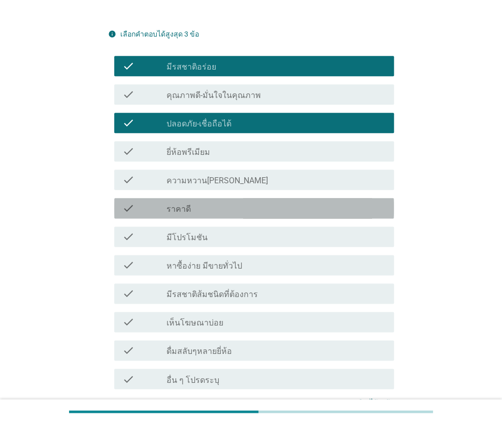
click at [238, 202] on div "check_box_outline_blank ราคาดี" at bounding box center [276, 208] width 220 height 12
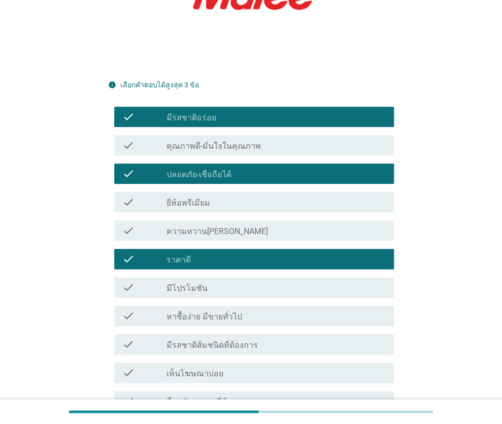
scroll to position [333, 0]
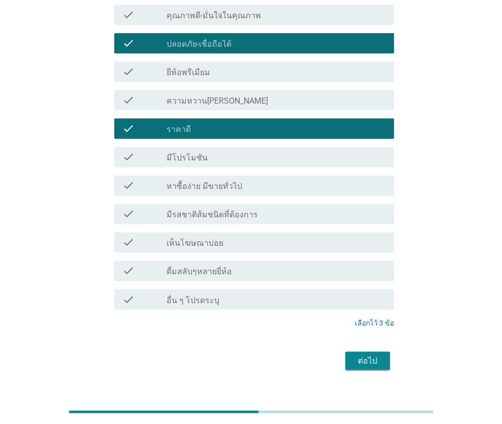
click at [214, 181] on label "หาซื้อง่าย มีขายทั่วไป" at bounding box center [204, 186] width 76 height 10
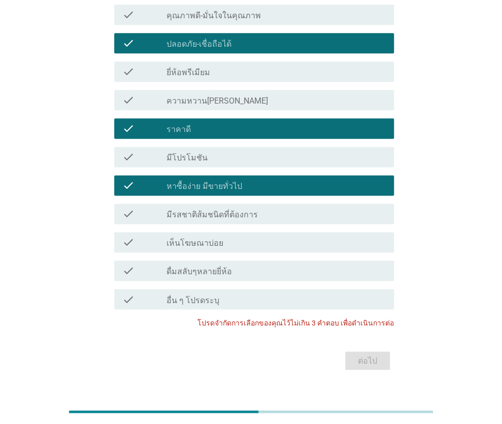
click at [222, 181] on label "หาซื้อง่าย มีขายทั่วไป" at bounding box center [204, 186] width 76 height 10
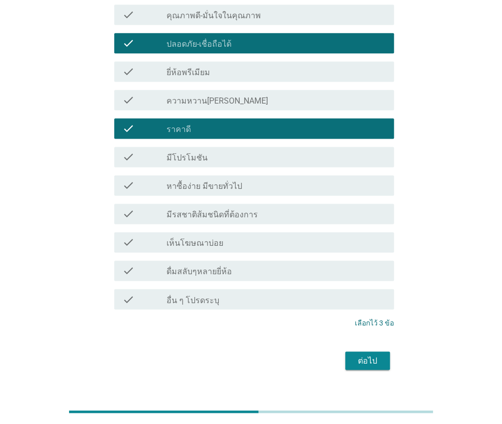
click at [376, 354] on div "ต่อไป" at bounding box center [367, 360] width 28 height 12
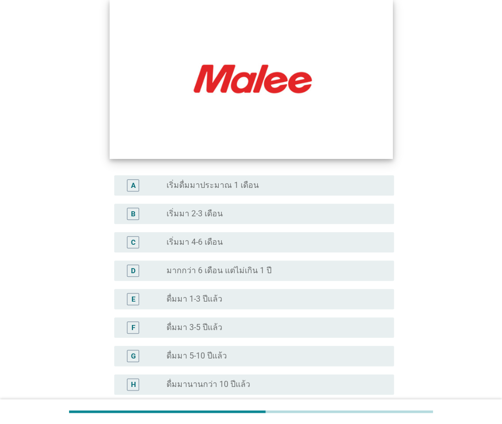
scroll to position [152, 0]
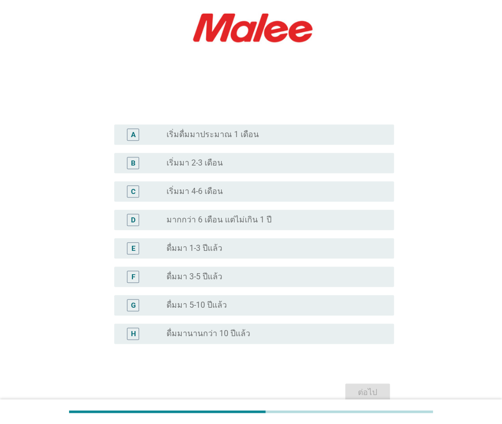
click at [159, 247] on div "E" at bounding box center [144, 248] width 44 height 12
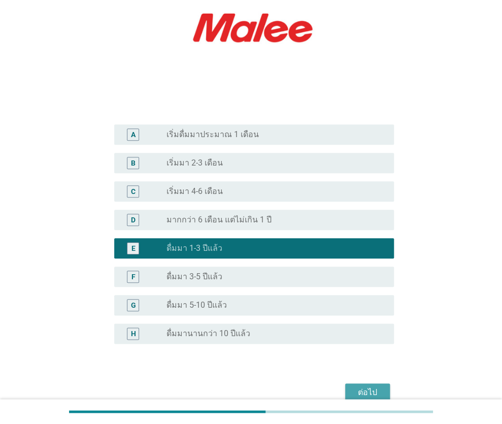
click at [362, 388] on div "ต่อไป" at bounding box center [367, 392] width 28 height 12
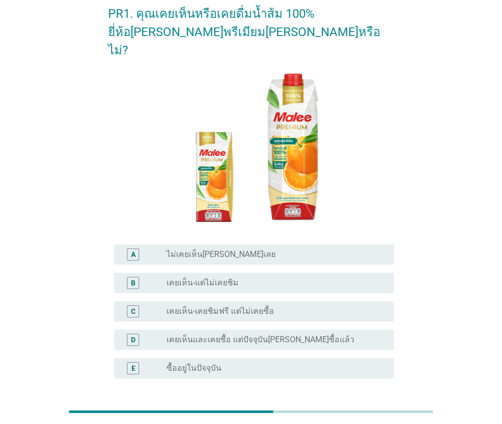
scroll to position [101, 0]
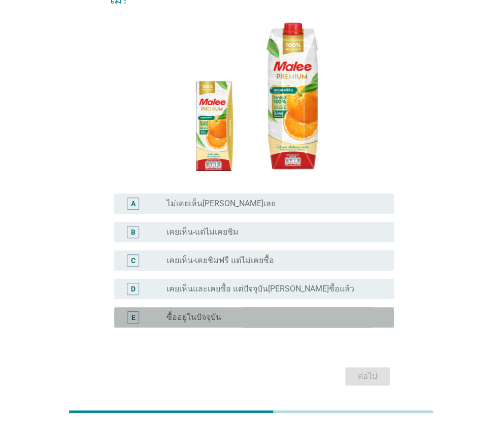
click at [178, 312] on label "ซื้ออยู่ในปัจจุบัน" at bounding box center [193, 317] width 55 height 10
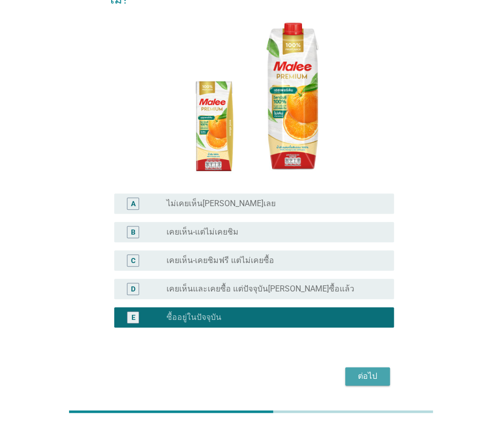
click at [367, 370] on div "ต่อไป" at bounding box center [367, 376] width 28 height 12
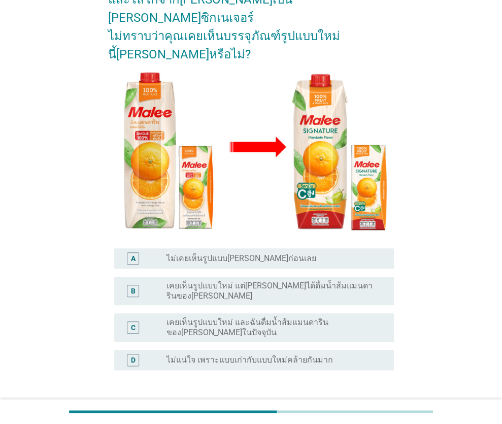
click at [297, 317] on label "เคยเห็นรูปแบบใหม่ และฉันดื่มน้ำส้มแมนดารินของ[PERSON_NAME]ในปัจจุบัน" at bounding box center [272, 327] width 212 height 20
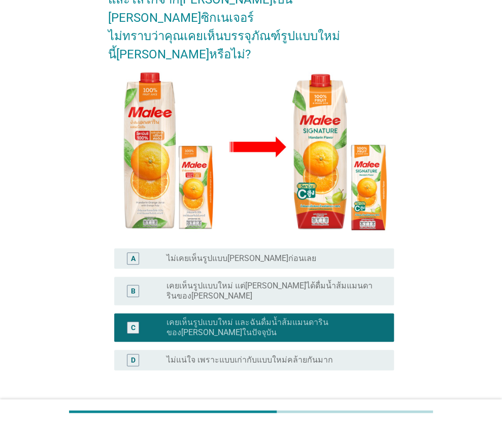
click at [370, 412] on div "ต่อไป" at bounding box center [367, 418] width 28 height 12
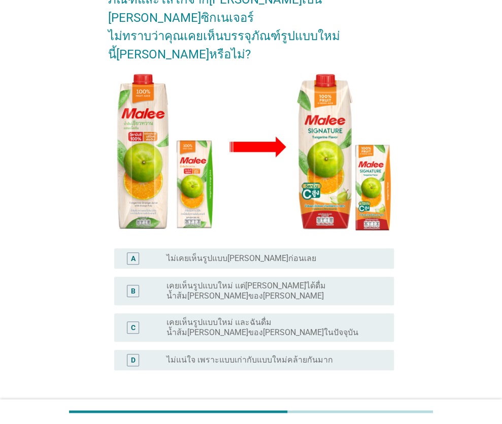
click at [268, 355] on label "ไม่แน่ใจ เพราะแบบเก่ากับแบบใหม่คล้ายกันมาก" at bounding box center [249, 360] width 166 height 10
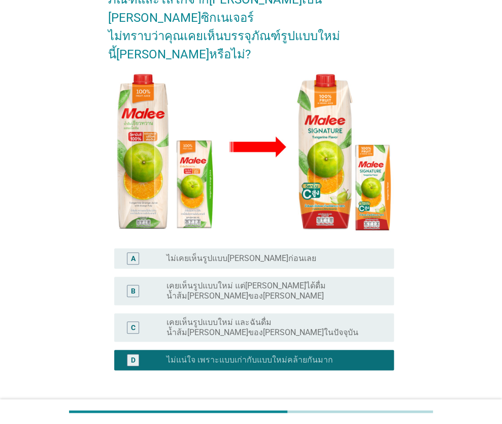
click at [368, 412] on div "ต่อไป" at bounding box center [367, 418] width 28 height 12
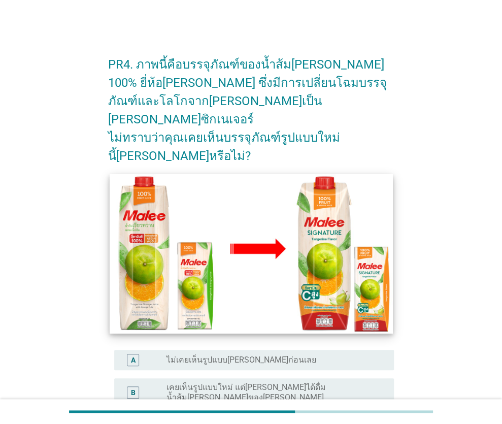
scroll to position [144, 0]
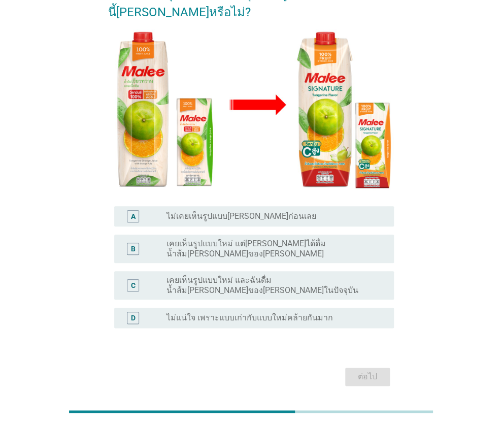
click at [239, 211] on label "ไม่เคยเห็นรูปแบบ[PERSON_NAME]ก่อนเลย" at bounding box center [241, 216] width 150 height 10
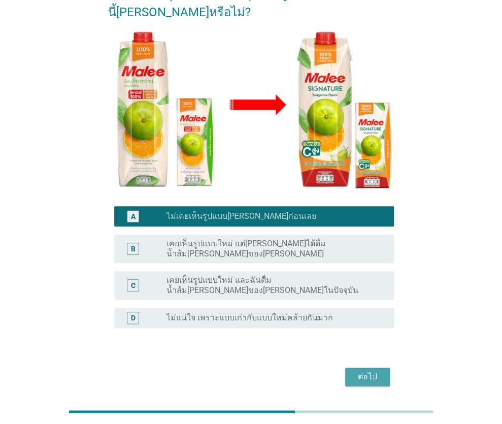
click at [373, 370] on div "ต่อไป" at bounding box center [367, 376] width 28 height 12
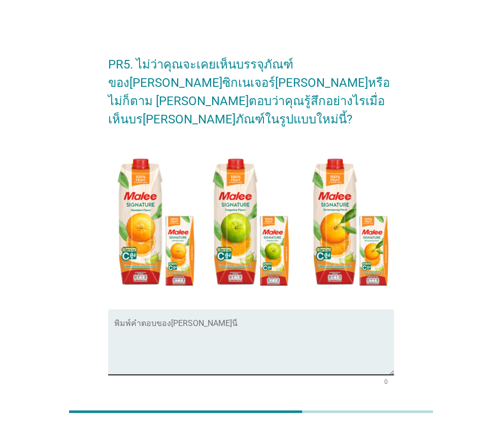
click at [157, 321] on textarea "พิมพ์คำตอบของคุณ ที่นี่" at bounding box center [253, 347] width 279 height 53
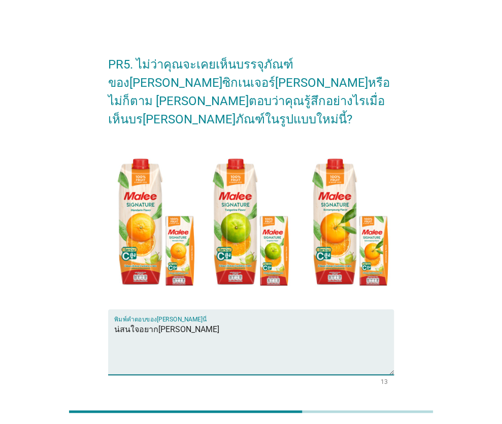
scroll to position [61, 0]
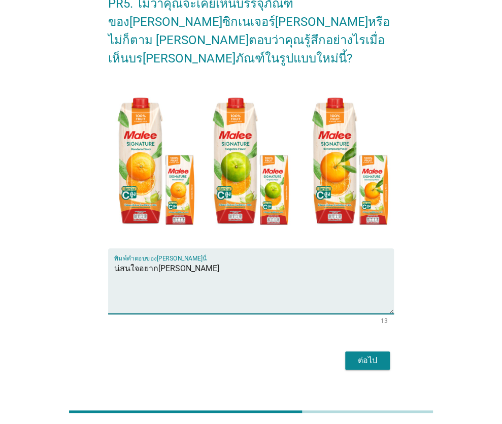
type textarea "น่สนใจอยาก[PERSON_NAME]"
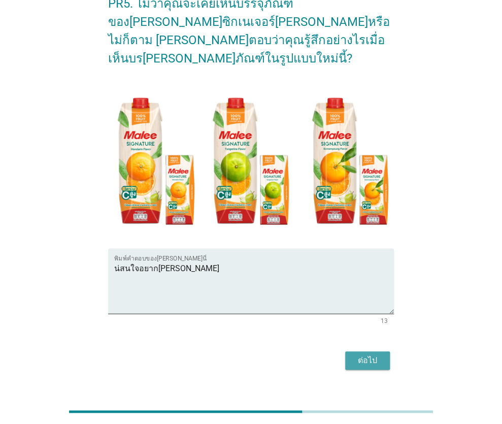
click at [372, 354] on div "ต่อไป" at bounding box center [367, 360] width 28 height 12
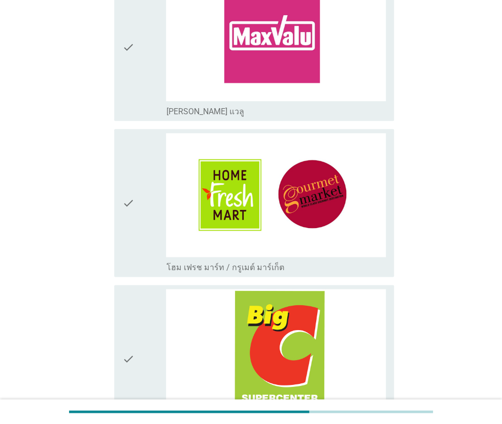
scroll to position [457, 0]
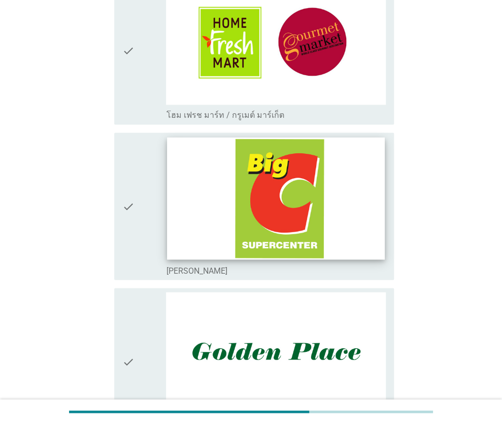
click at [274, 245] on img at bounding box center [275, 198] width 217 height 122
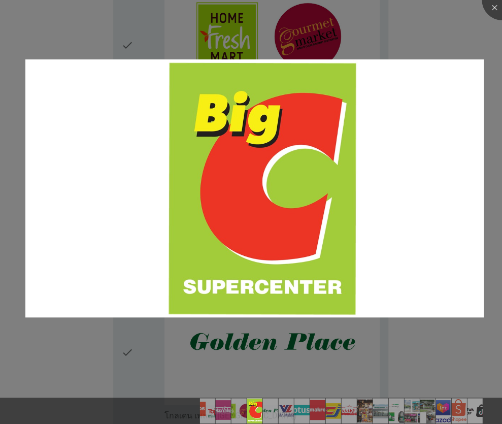
scroll to position [659, 0]
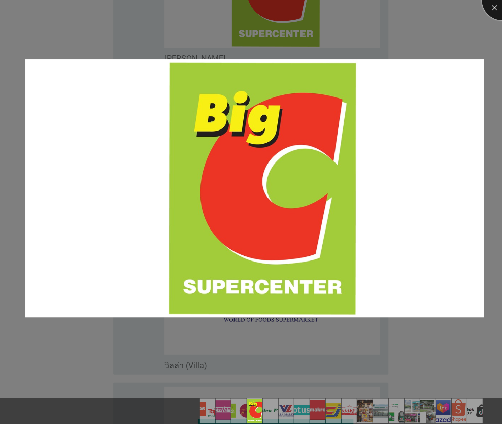
click at [487, 6] on div at bounding box center [501, 0] width 41 height 41
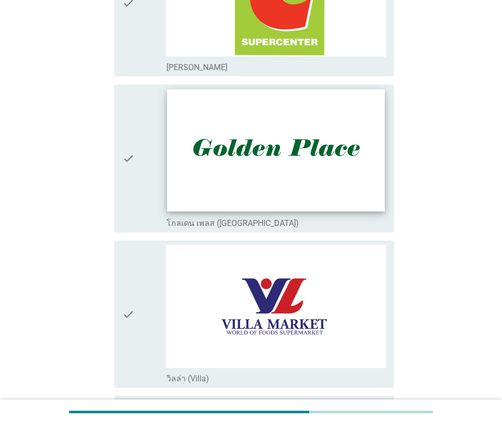
scroll to position [507, 0]
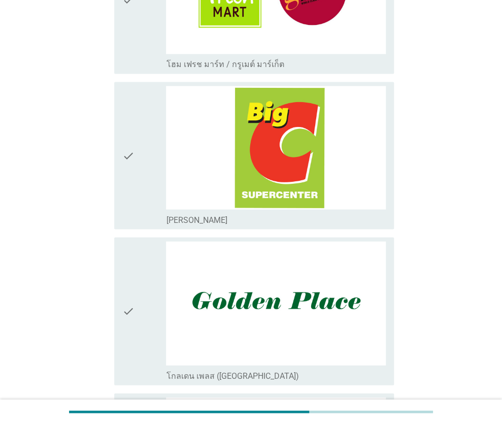
click at [142, 158] on div "check" at bounding box center [144, 155] width 44 height 139
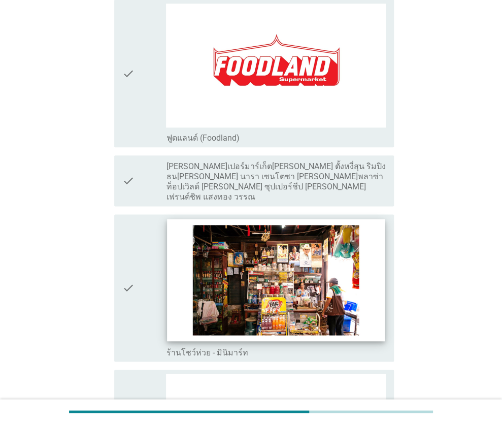
scroll to position [1623, 0]
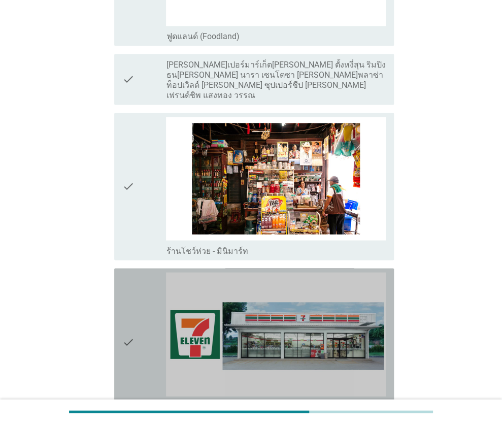
click at [130, 329] on icon "check" at bounding box center [128, 341] width 12 height 139
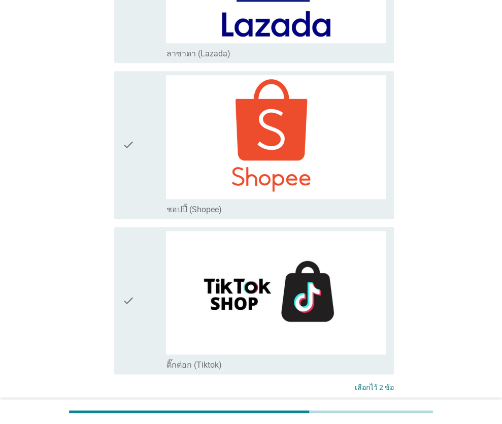
scroll to position [2681, 0]
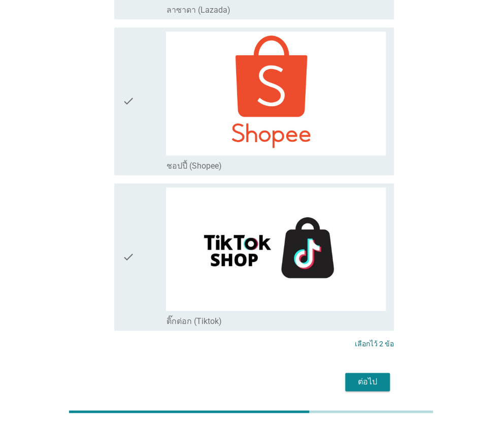
click at [374, 375] on div "ต่อไป" at bounding box center [367, 381] width 28 height 12
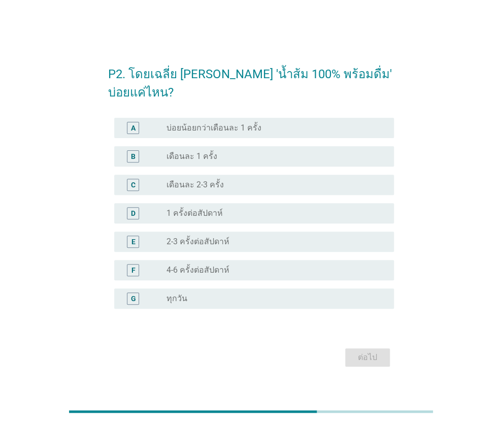
click at [129, 179] on div "C" at bounding box center [133, 185] width 12 height 12
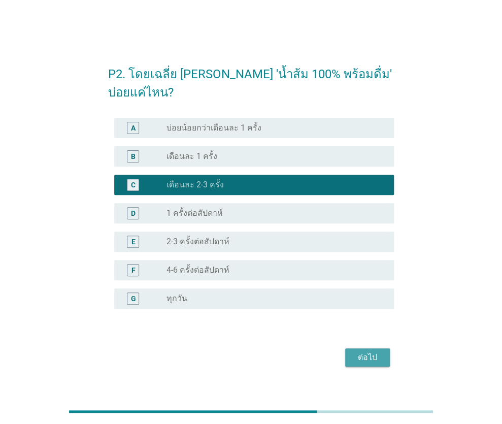
click at [357, 351] on div "ต่อไป" at bounding box center [367, 357] width 28 height 12
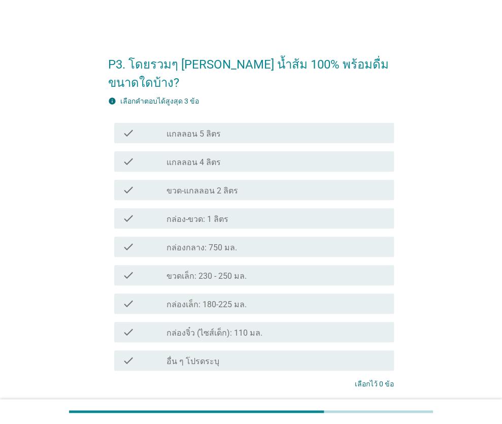
click at [125, 184] on icon "check" at bounding box center [128, 190] width 12 height 12
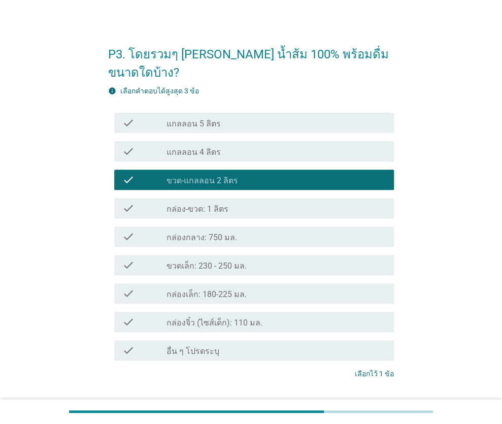
scroll to position [61, 0]
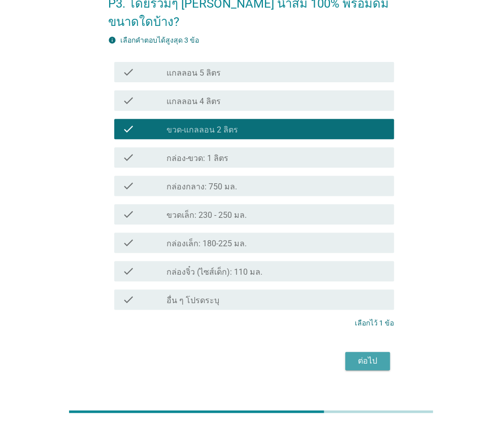
click at [368, 355] on div "ต่อไป" at bounding box center [367, 361] width 28 height 12
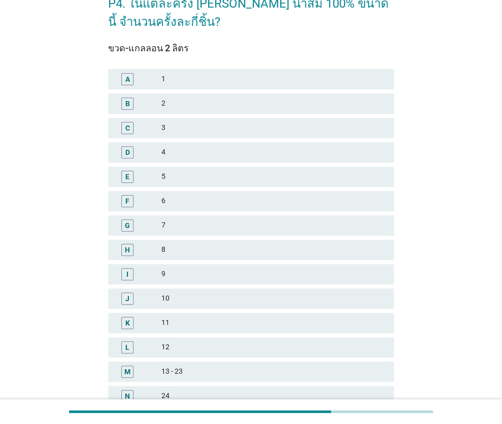
scroll to position [0, 0]
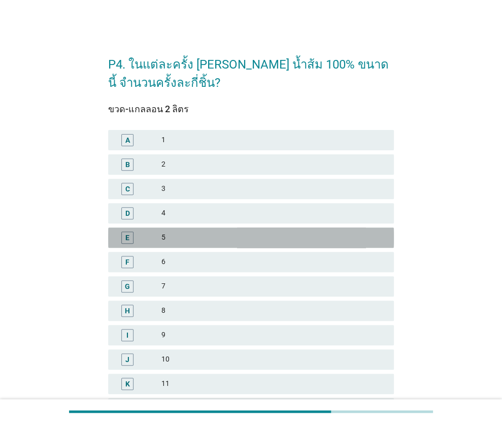
click at [126, 235] on div "E" at bounding box center [127, 237] width 4 height 11
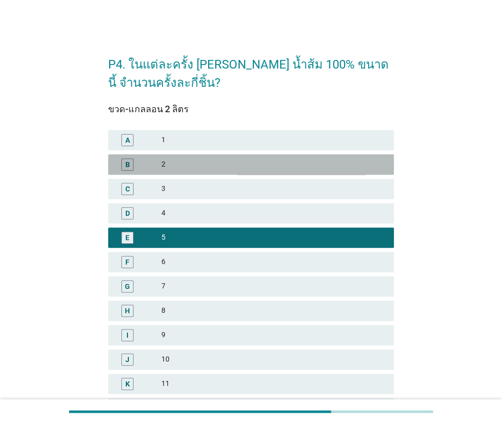
click at [126, 159] on div "B" at bounding box center [127, 164] width 5 height 11
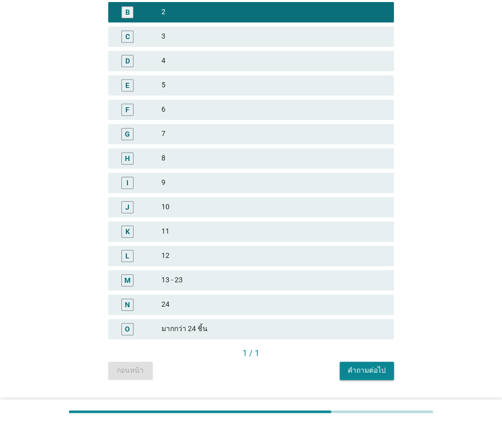
scroll to position [177, 0]
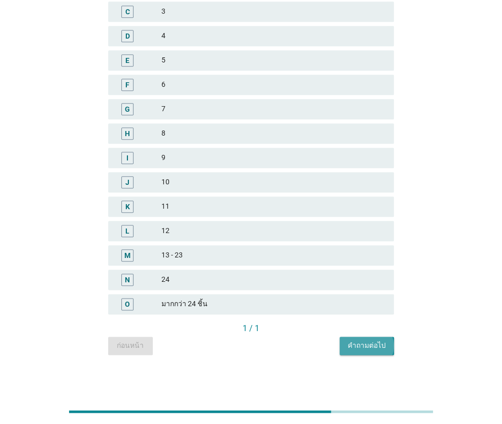
click at [369, 343] on div "คำถามต่อไป" at bounding box center [366, 345] width 38 height 11
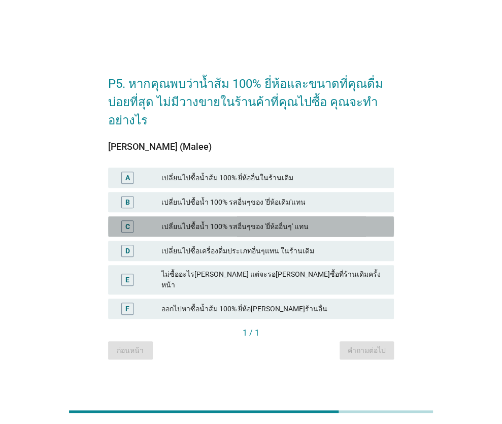
click at [231, 229] on div "เปลี่ยนไปซื้อน้ำ 100% รสอื่นๆของ 'ยี่ห้ออื่นๆ' แทน" at bounding box center [273, 226] width 225 height 12
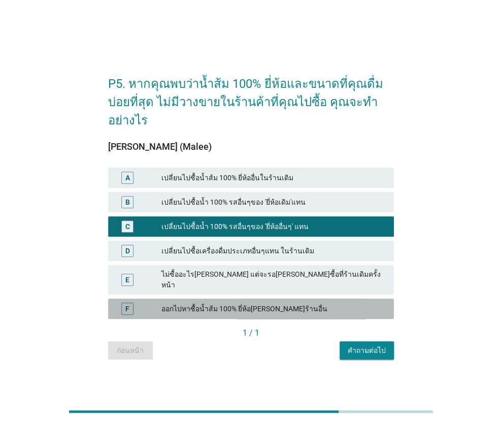
click at [261, 298] on div "F ออกไปหาซื้อน้ำส้ม 100% ยี่ห้อ[PERSON_NAME]ร้านอื่น" at bounding box center [251, 308] width 286 height 20
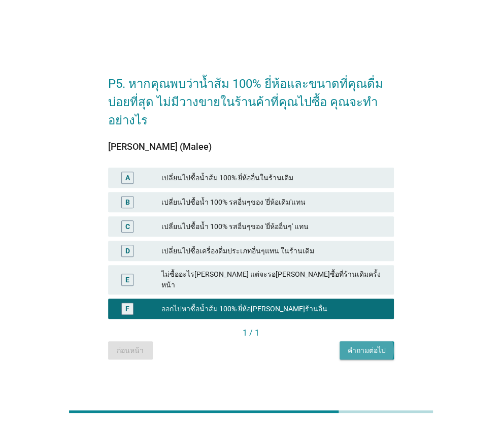
click at [366, 345] on div "คำถามต่อไป" at bounding box center [366, 350] width 38 height 11
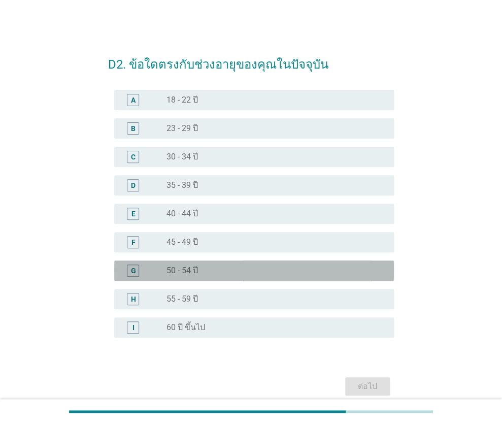
click at [173, 263] on div "G radio_button_unchecked 50 - 54 ปี" at bounding box center [253, 270] width 279 height 20
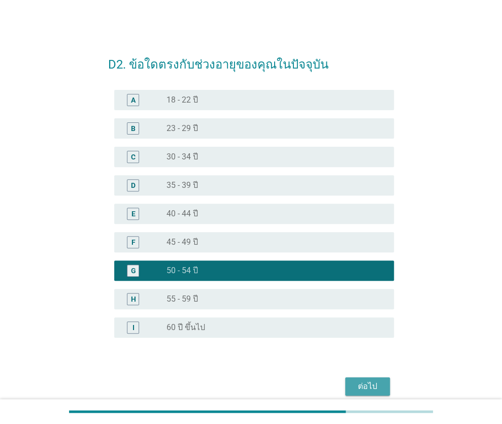
click at [363, 383] on div "ต่อไป" at bounding box center [367, 386] width 28 height 12
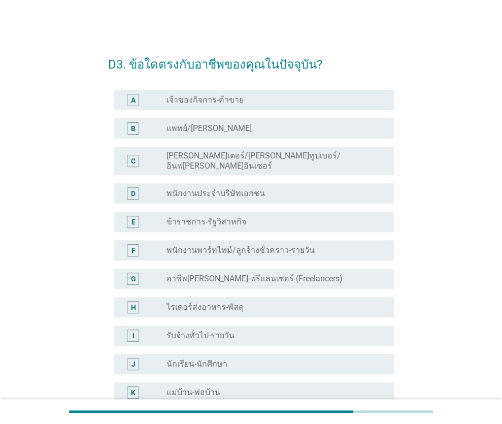
click at [212, 188] on label "พนักงานประจำบริษัทเอกชน" at bounding box center [215, 193] width 98 height 10
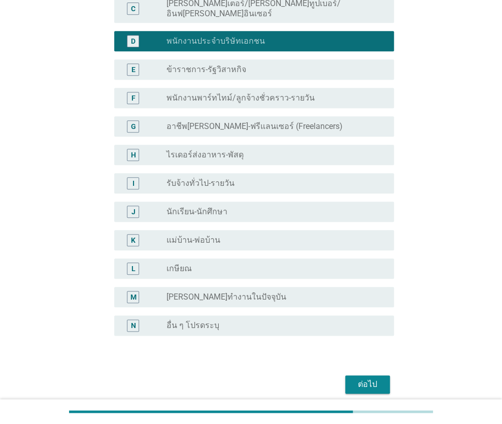
scroll to position [186, 0]
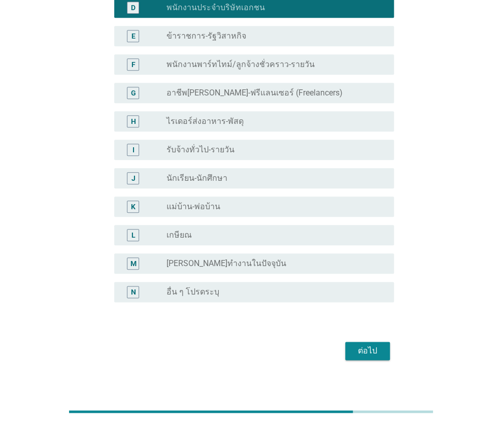
click at [359, 344] on div "ต่อไป" at bounding box center [367, 350] width 28 height 12
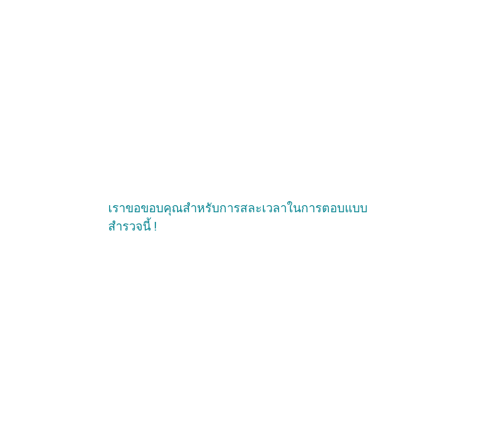
scroll to position [0, 0]
